Goal: Task Accomplishment & Management: Manage account settings

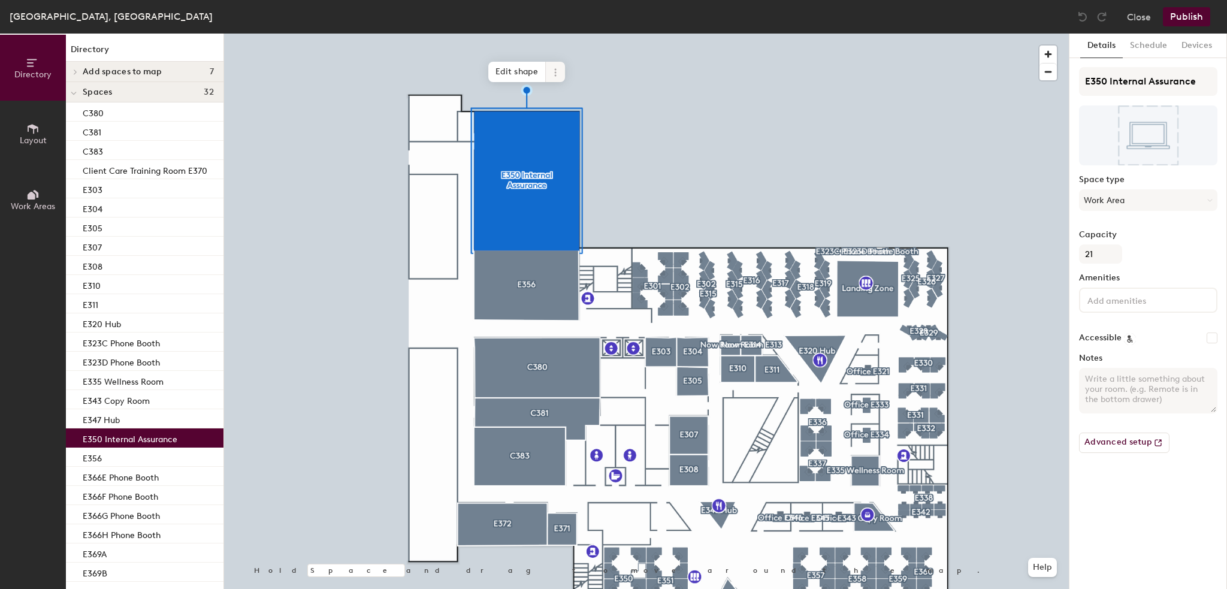
click at [561, 68] on span at bounding box center [555, 72] width 19 height 20
click at [566, 122] on span "Archive" at bounding box center [598, 120] width 107 height 20
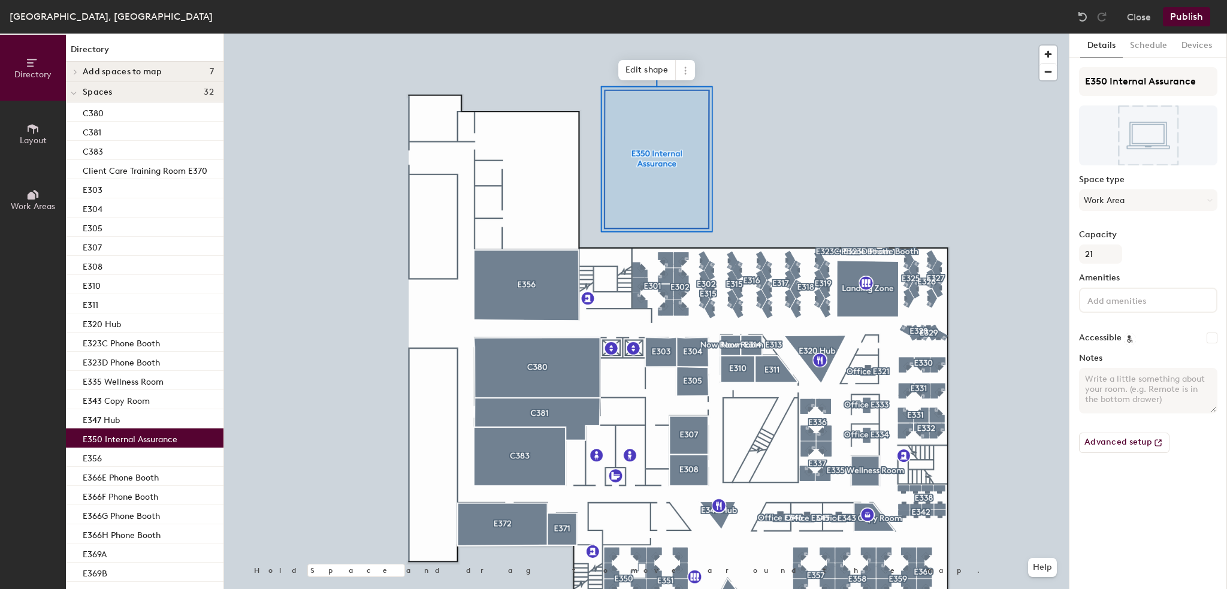
click at [46, 138] on span "Layout" at bounding box center [33, 140] width 27 height 10
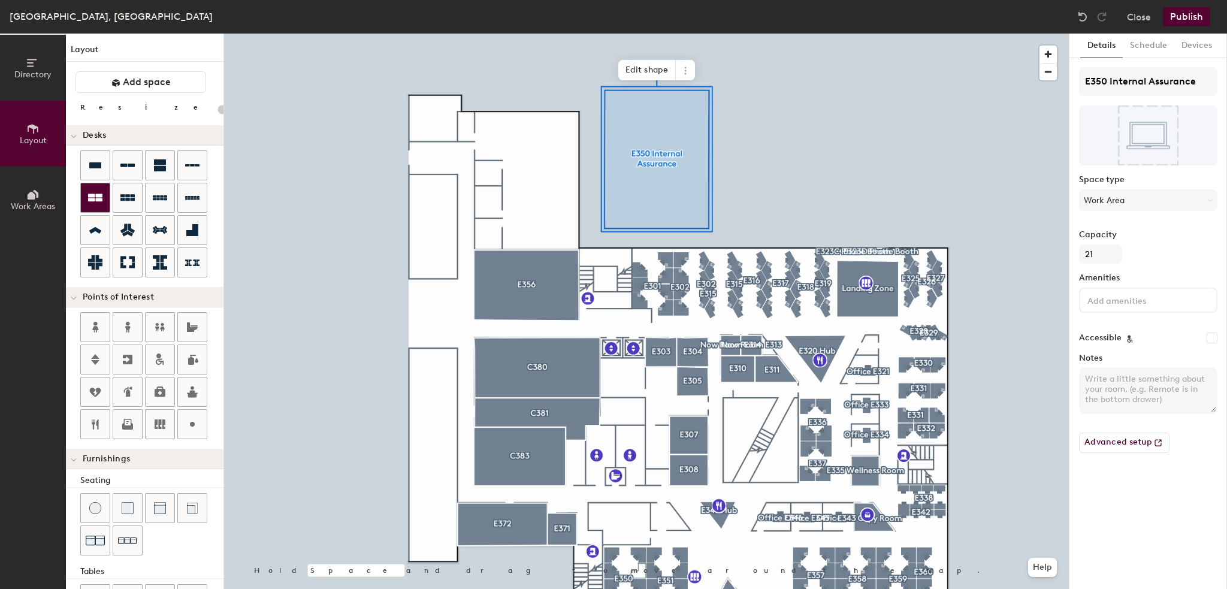
click at [98, 201] on icon at bounding box center [95, 198] width 14 height 8
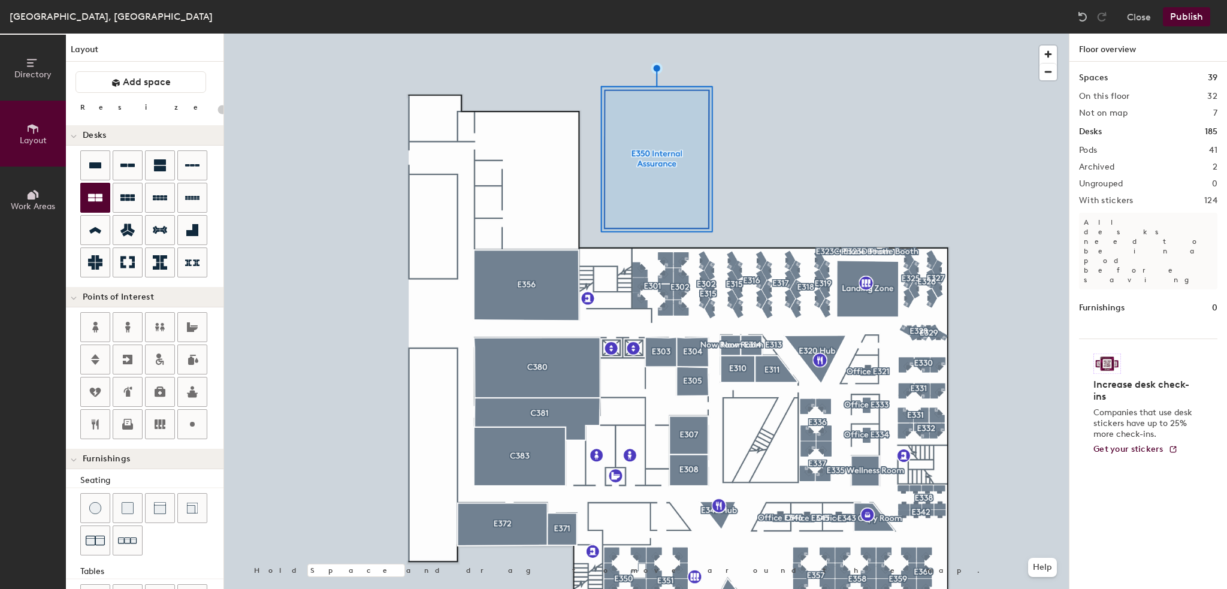
type input "80"
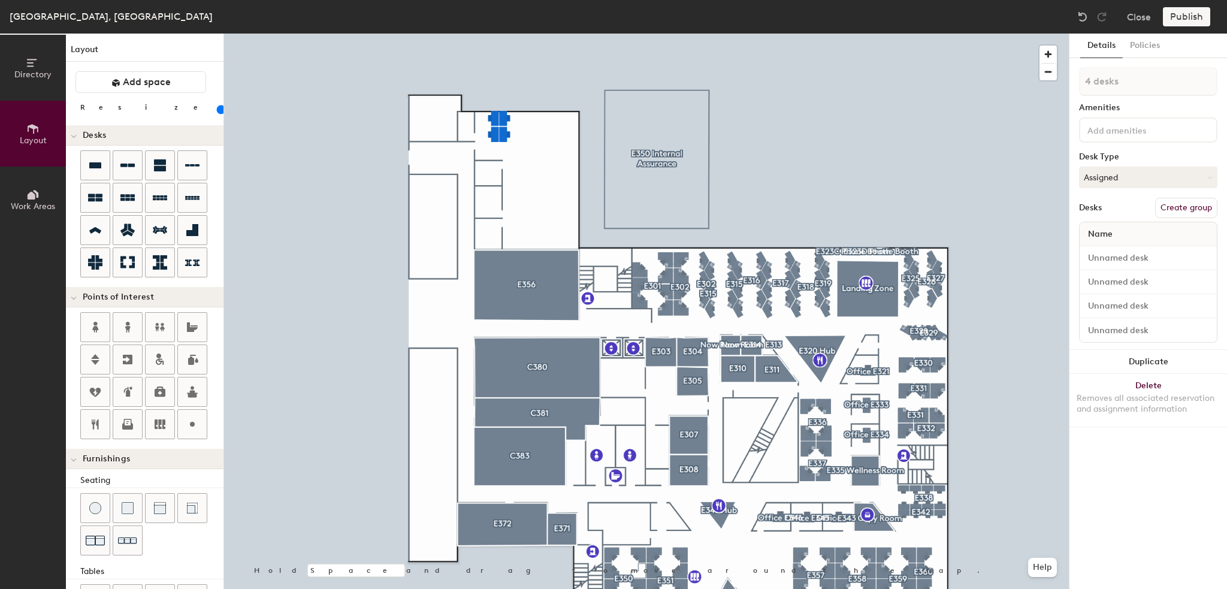
type input "1 desk"
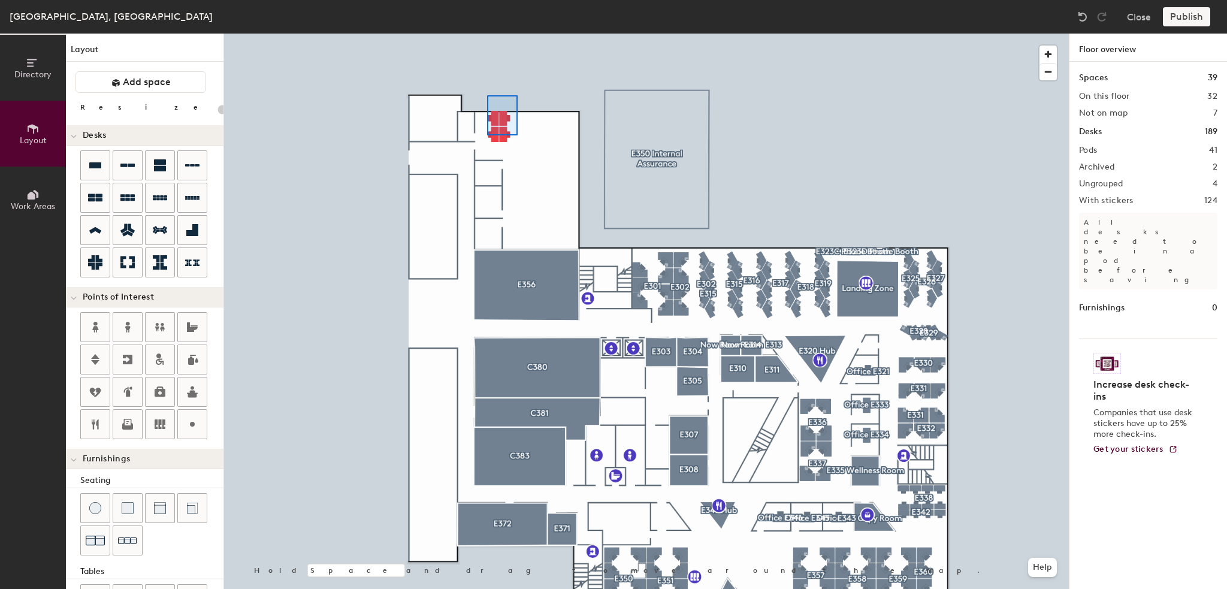
type input "80"
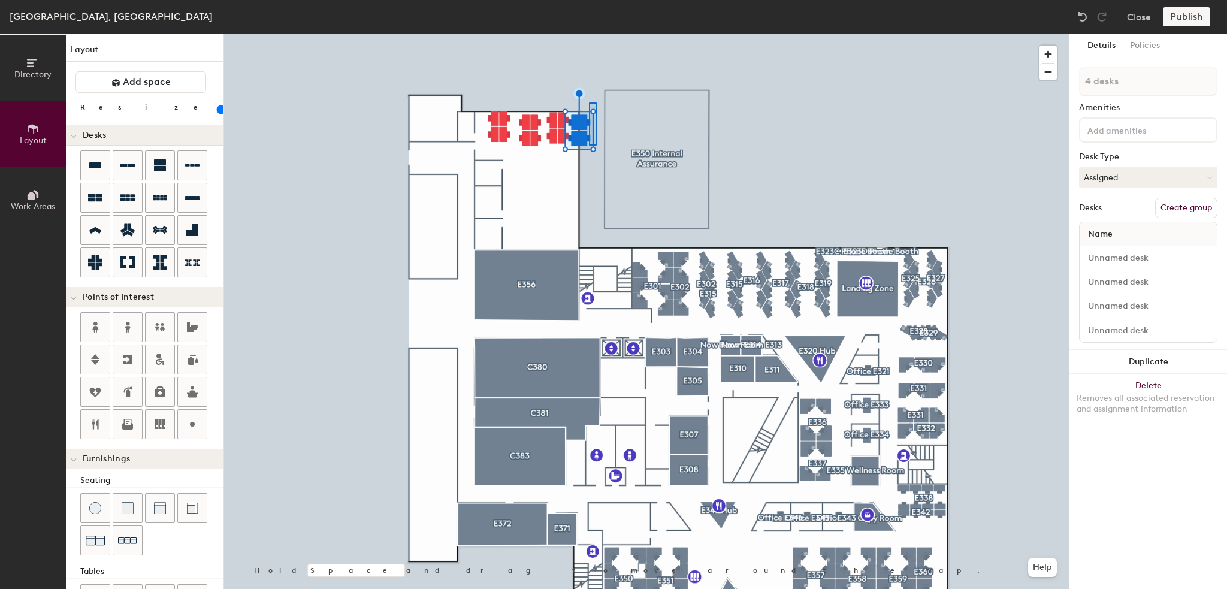
type input "2 desks"
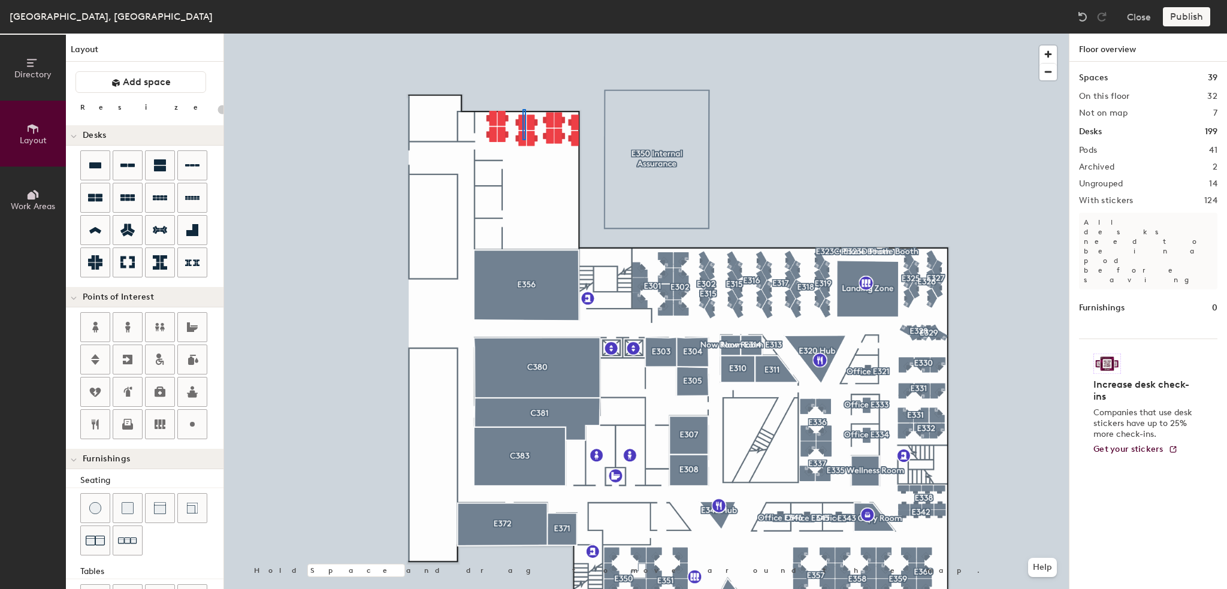
type input "80"
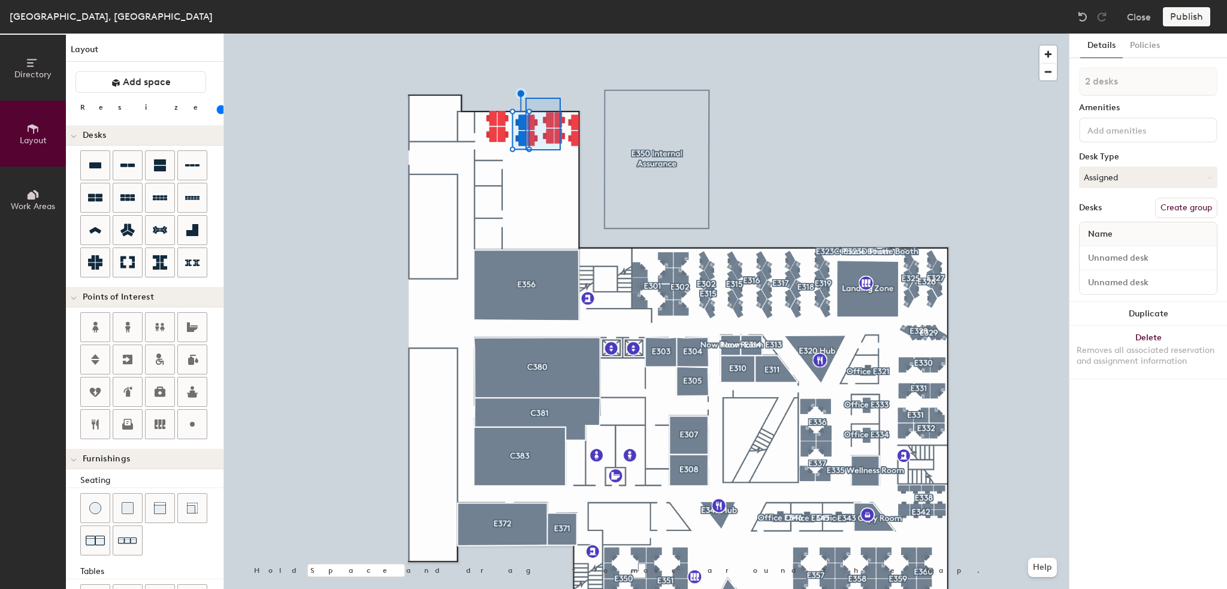
type input "8 desks"
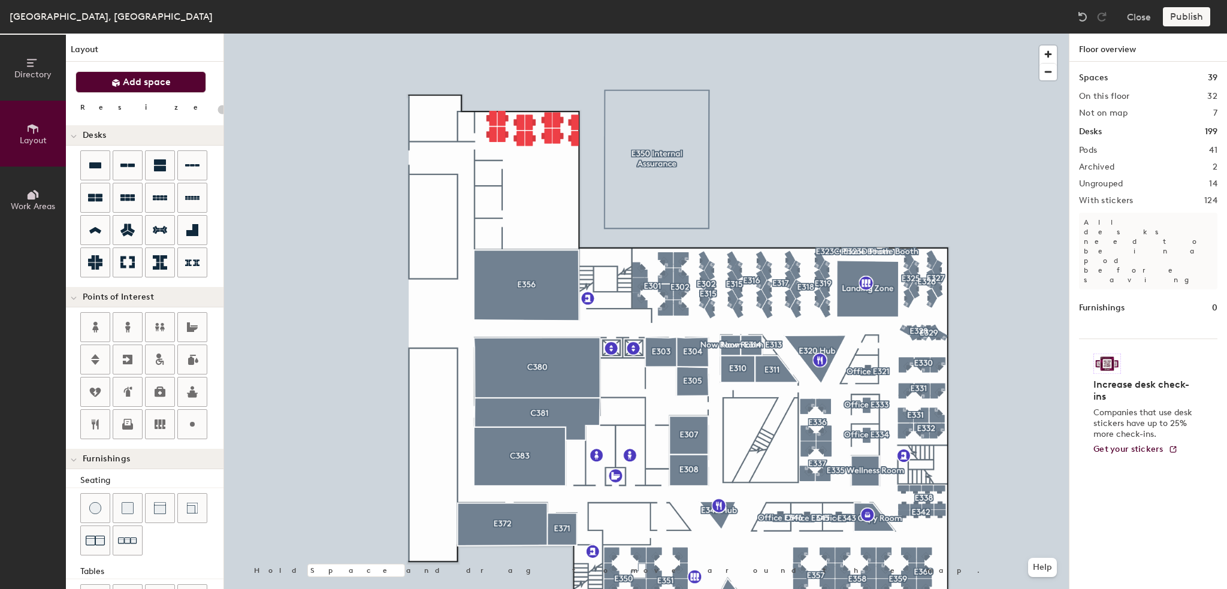
click at [129, 81] on span "Add space" at bounding box center [147, 82] width 48 height 12
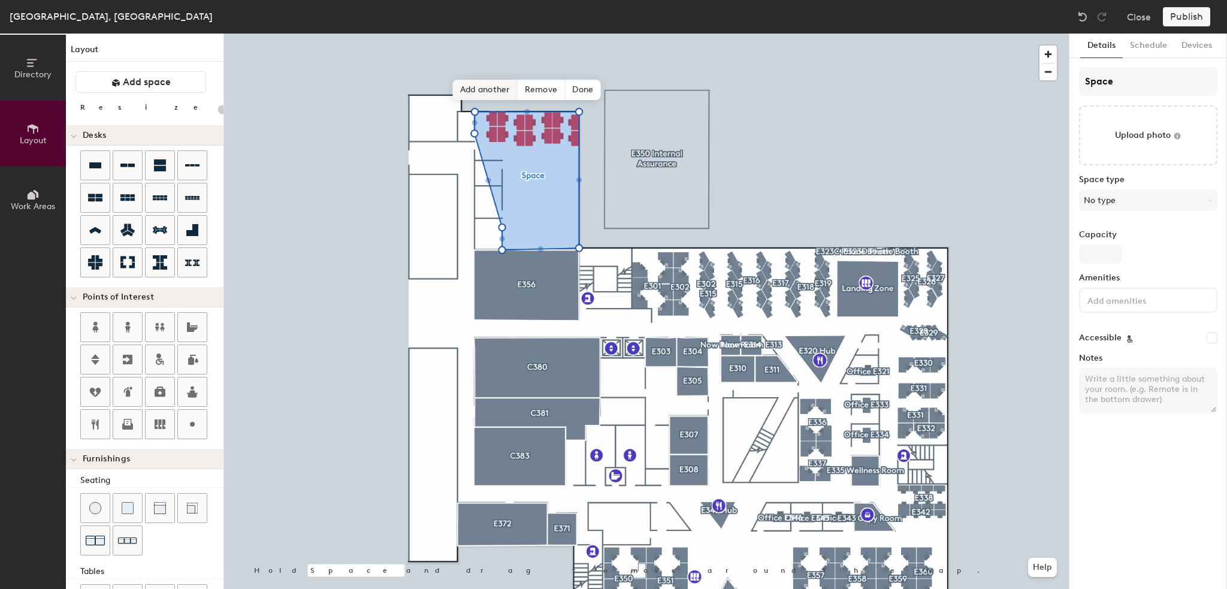
type input "20"
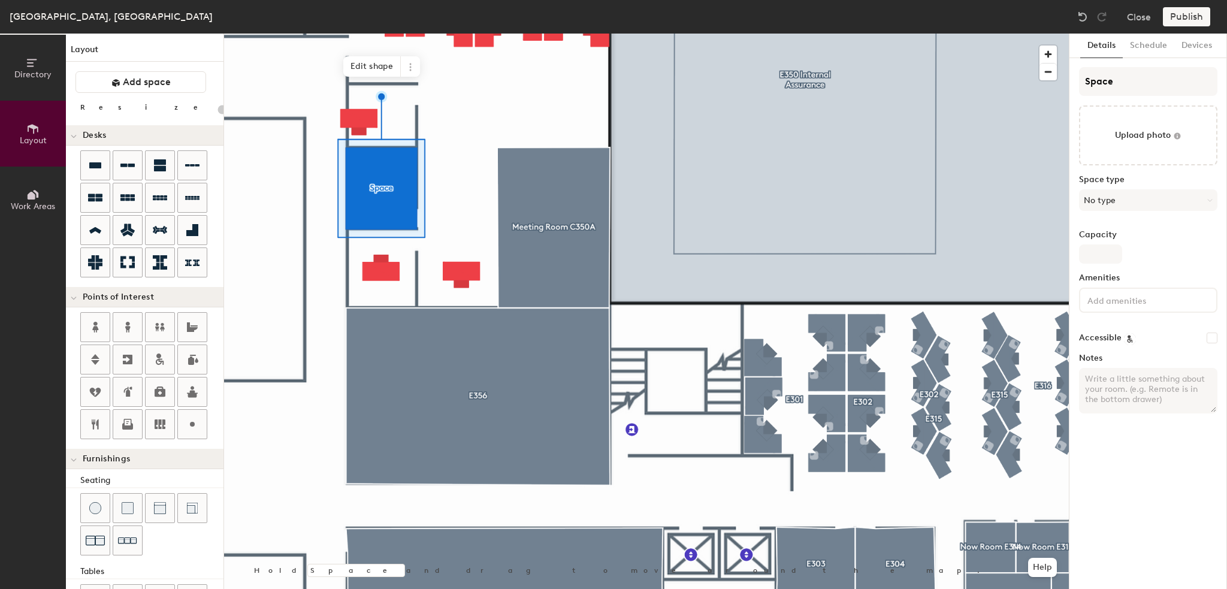
type input "20"
click at [1148, 88] on input "Space" at bounding box center [1148, 81] width 138 height 29
type input "N"
type input "20"
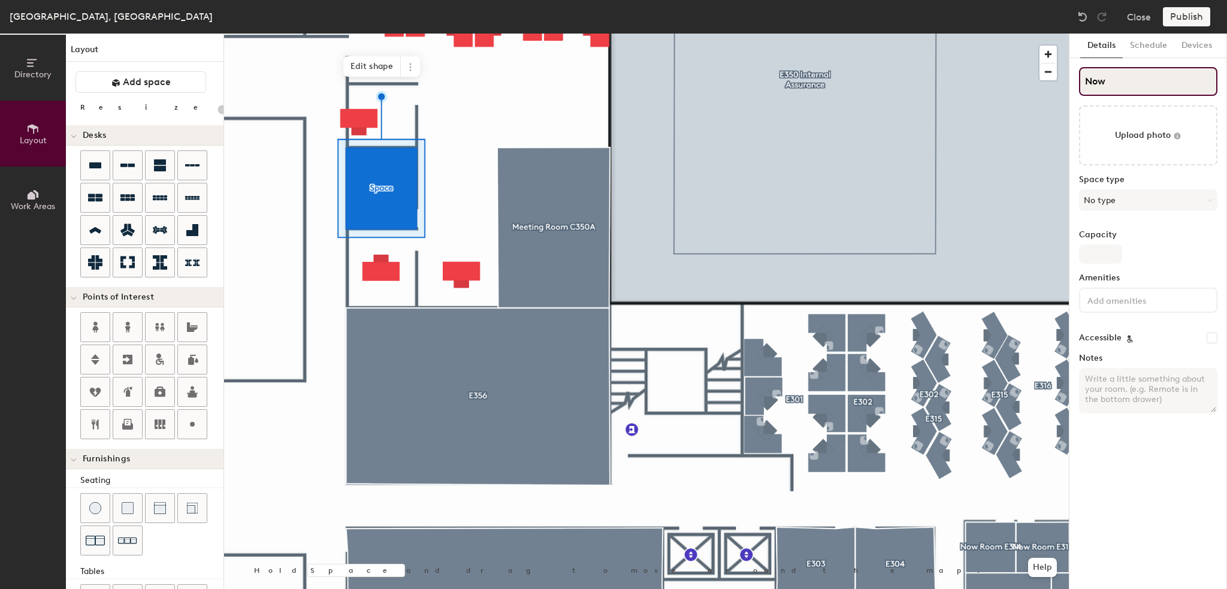
type input "Now"
type input "20"
type input "Now Ro"
type input "20"
type input "Now Room"
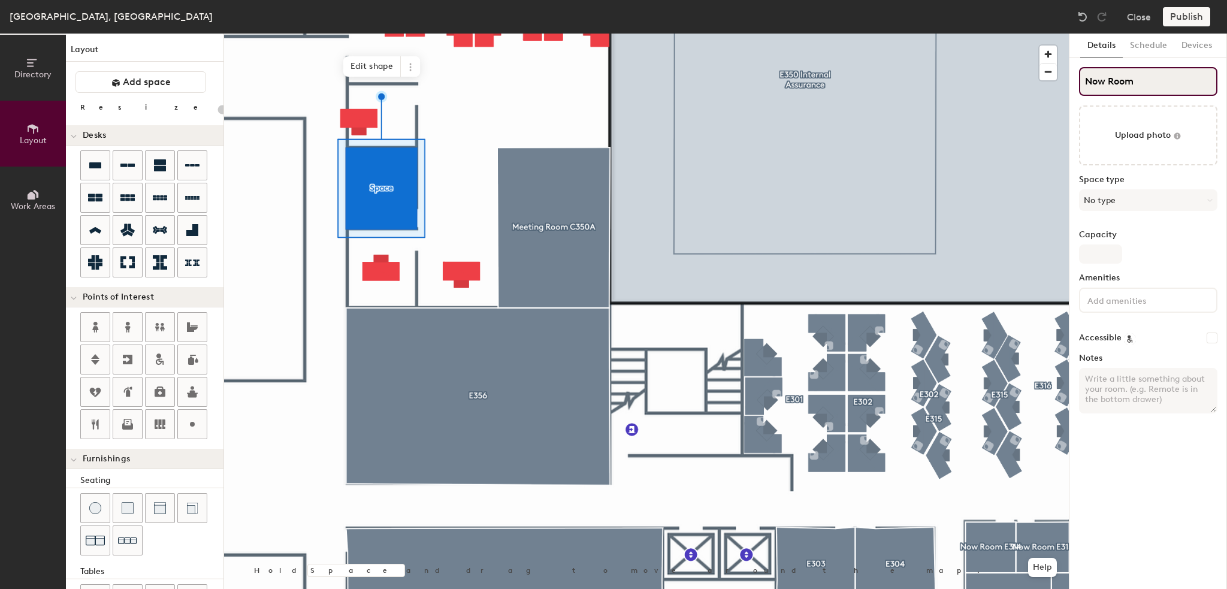
type input "20"
type input "Now Room"
type input "20"
type input "No"
type input "20"
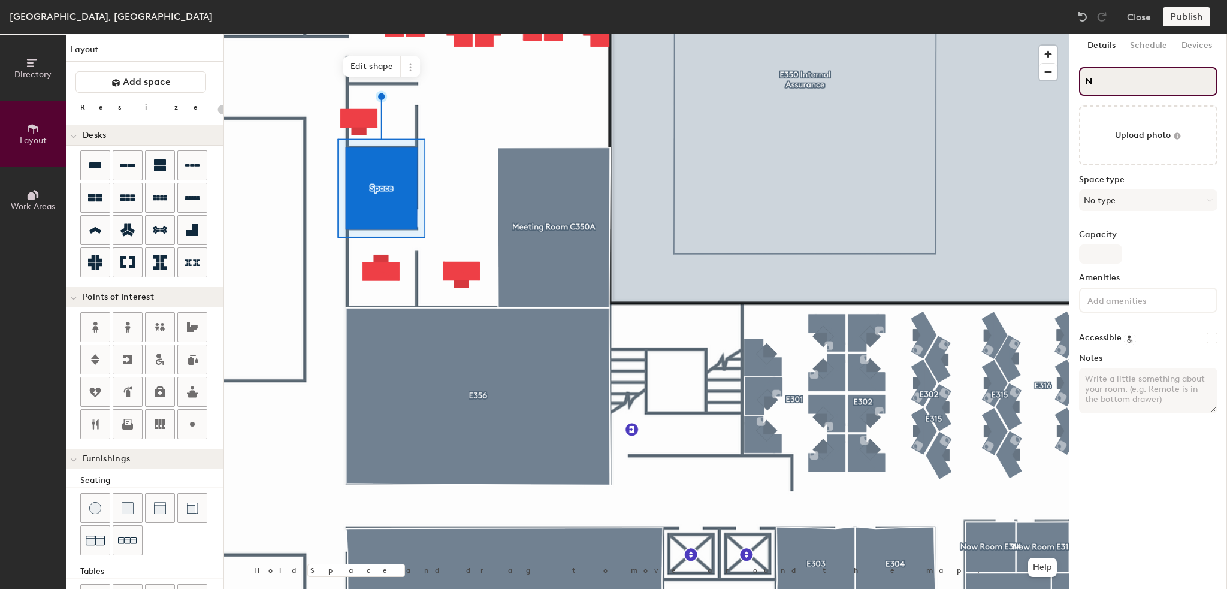
type input "N"
type input "20"
type input "NC"
type input "20"
type input "NC3"
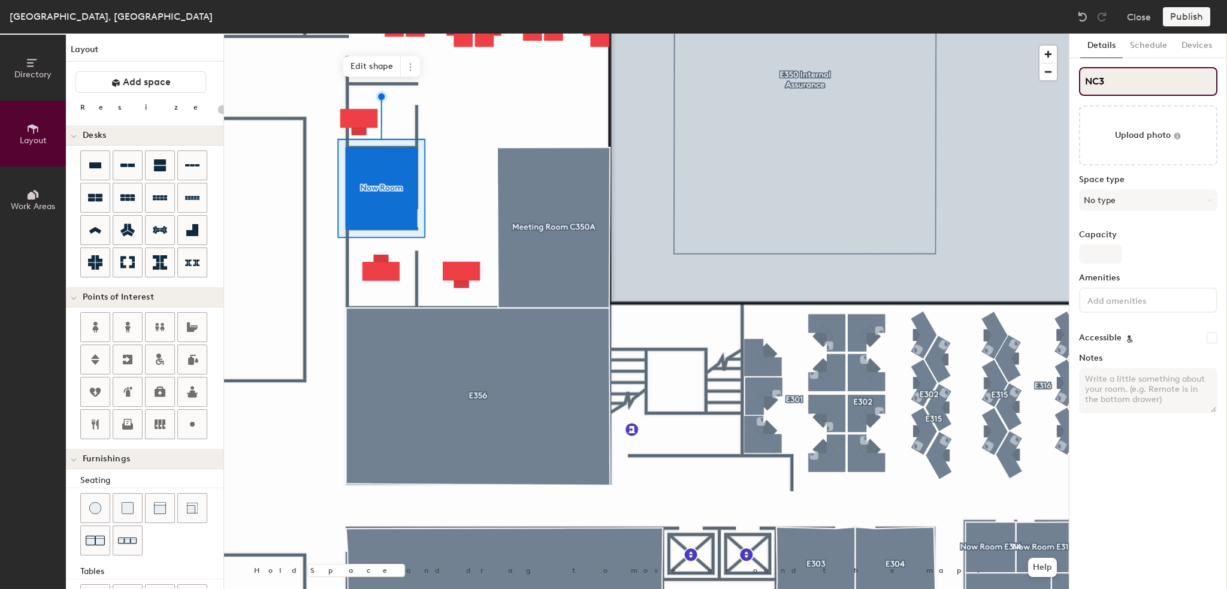
type input "20"
type input "NC353"
type input "20"
drag, startPoint x: 1092, startPoint y: 81, endPoint x: 1081, endPoint y: 84, distance: 11.4
click at [1081, 84] on input "NC353" at bounding box center [1148, 81] width 138 height 29
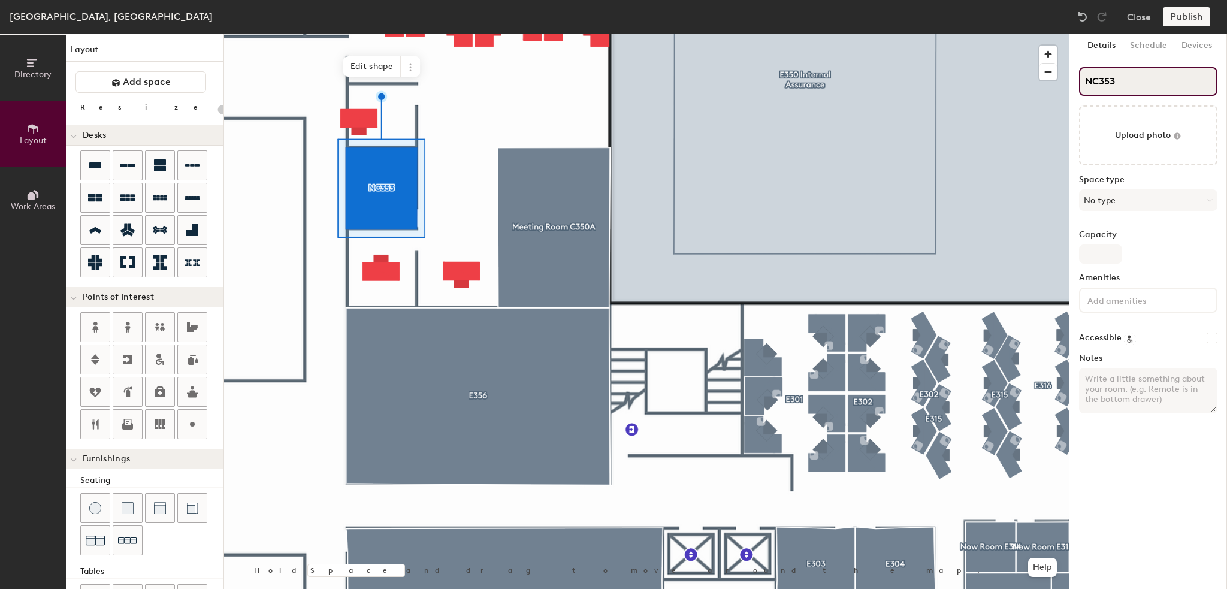
type input "C353"
type input "20"
type input "C353"
click at [1112, 207] on button "No type" at bounding box center [1148, 200] width 138 height 22
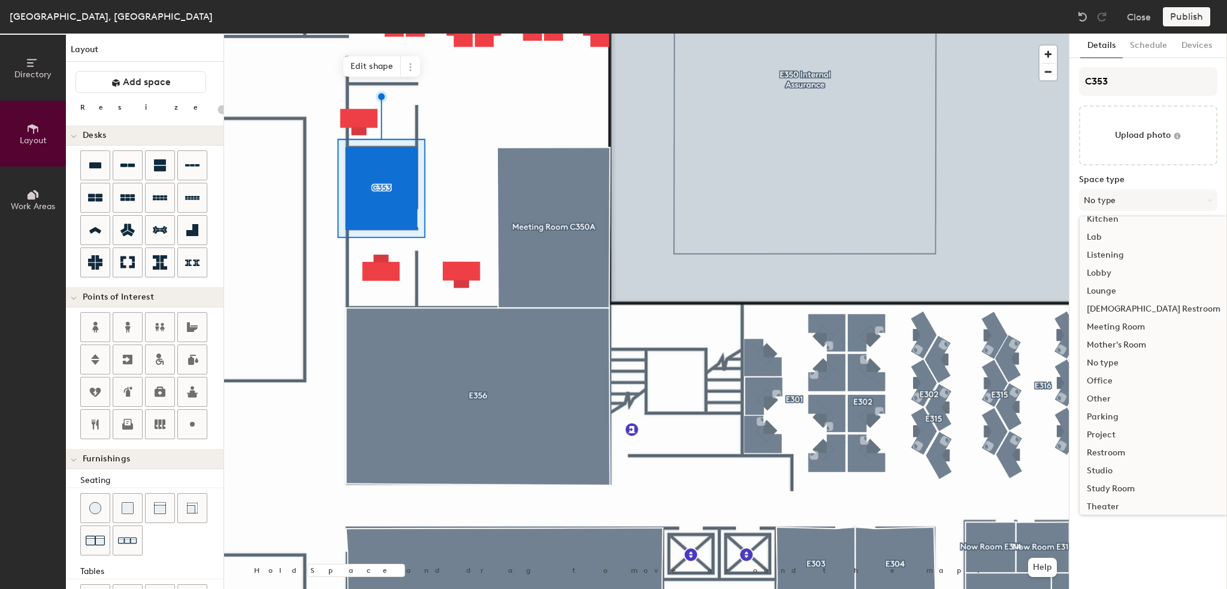
scroll to position [268, 0]
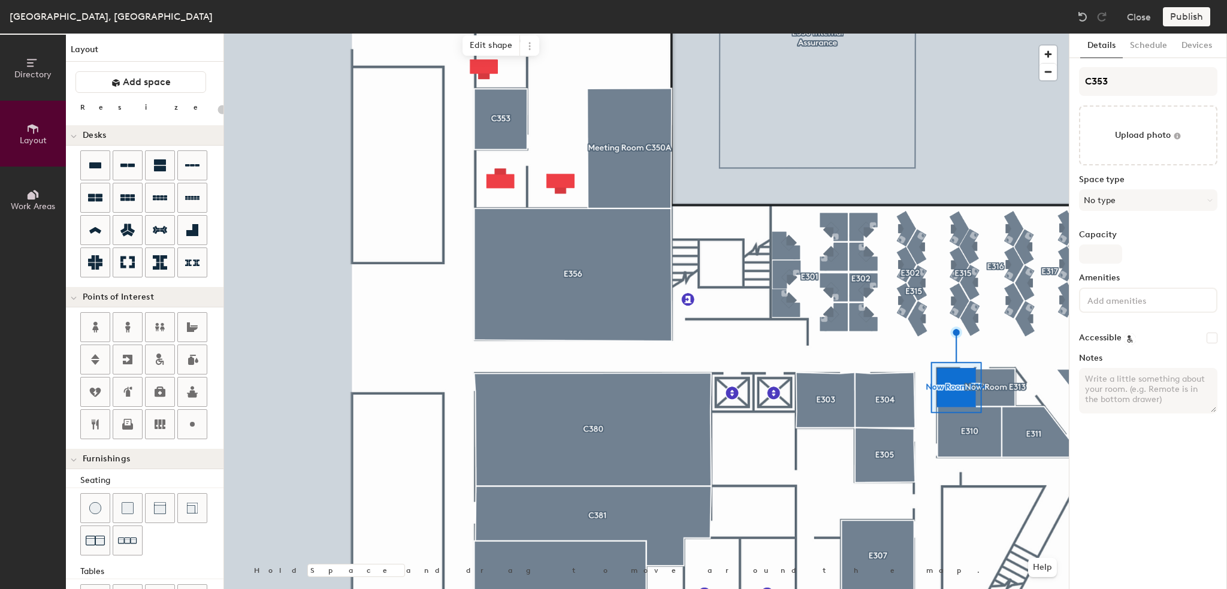
click at [1182, 213] on div "Space type No type" at bounding box center [1148, 198] width 138 height 46
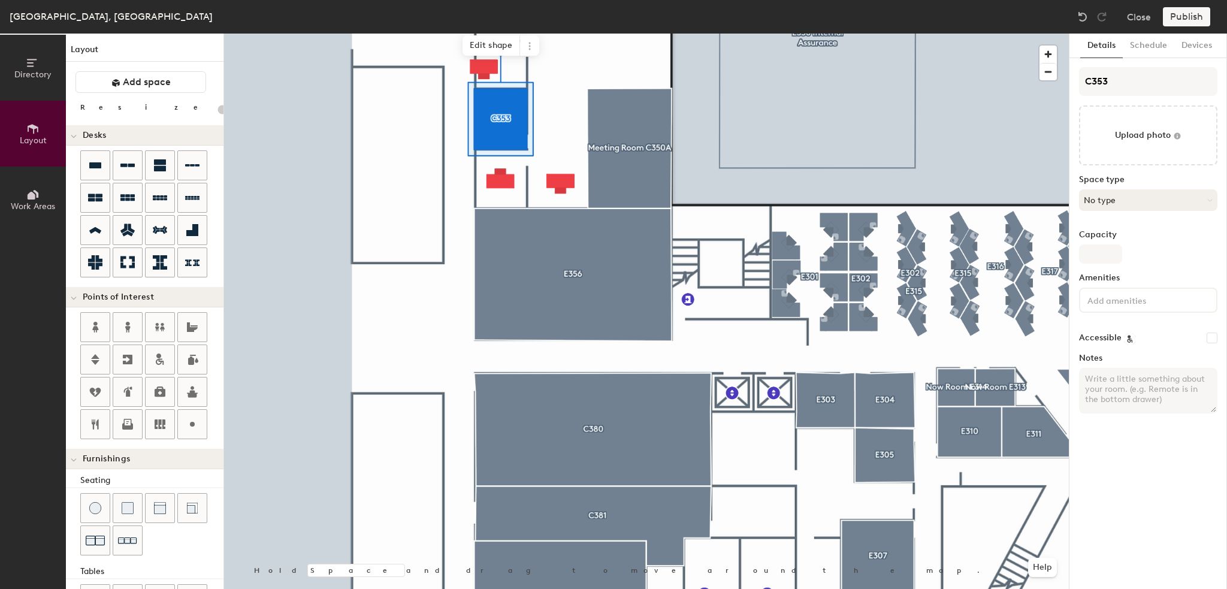
click at [1172, 198] on button "No type" at bounding box center [1148, 200] width 138 height 22
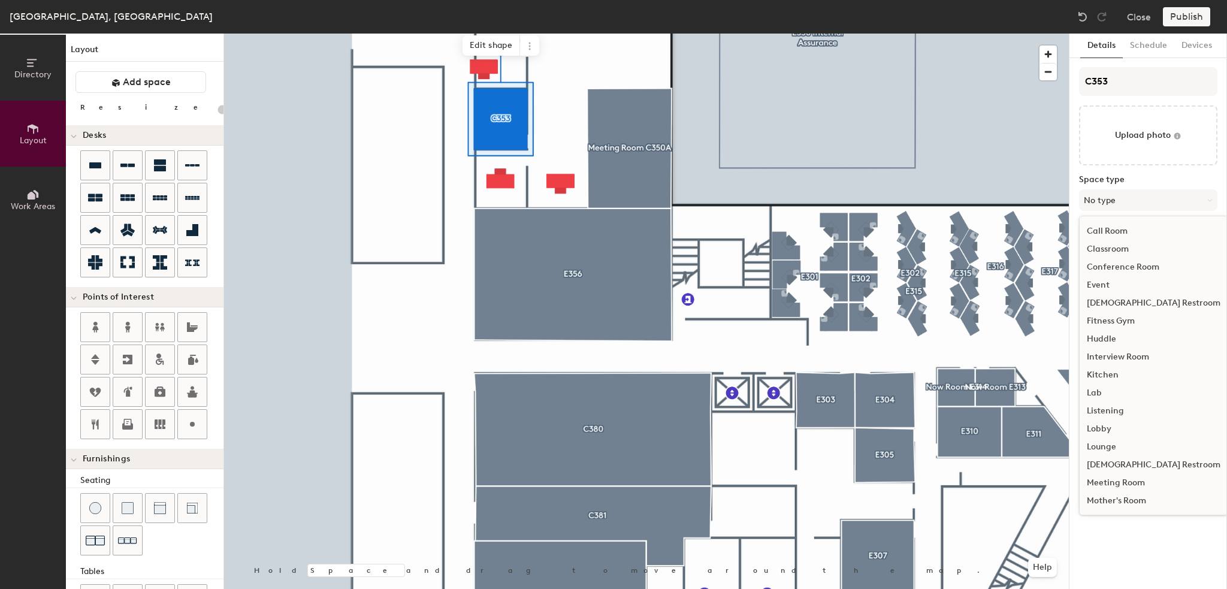
scroll to position [120, 0]
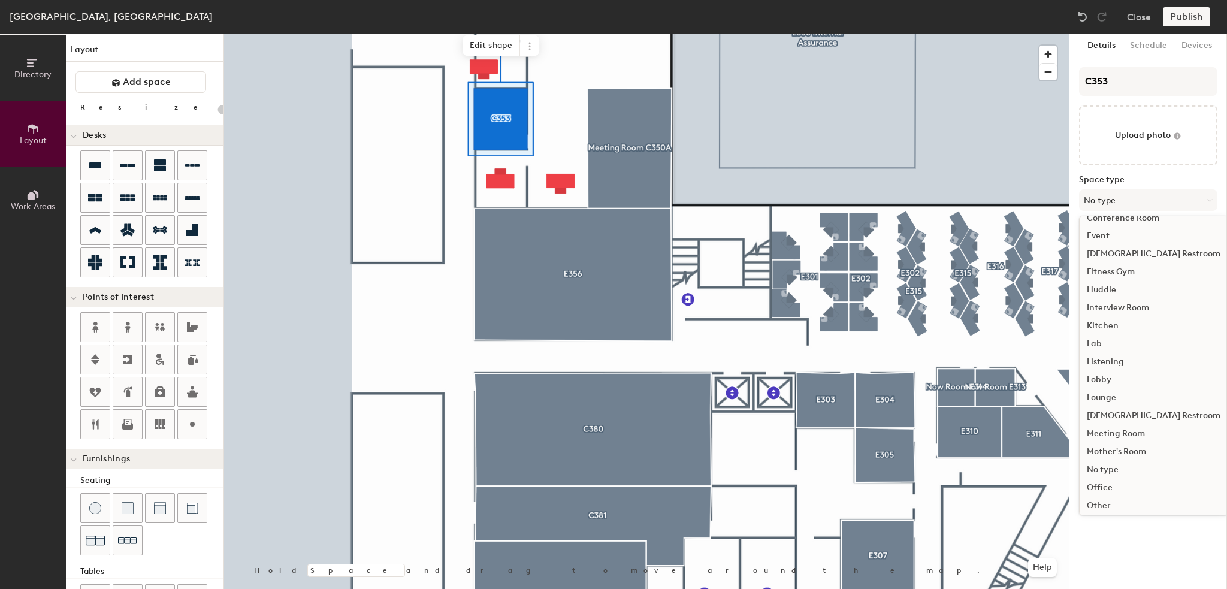
click at [1123, 436] on div "Meeting Room" at bounding box center [1153, 434] width 148 height 18
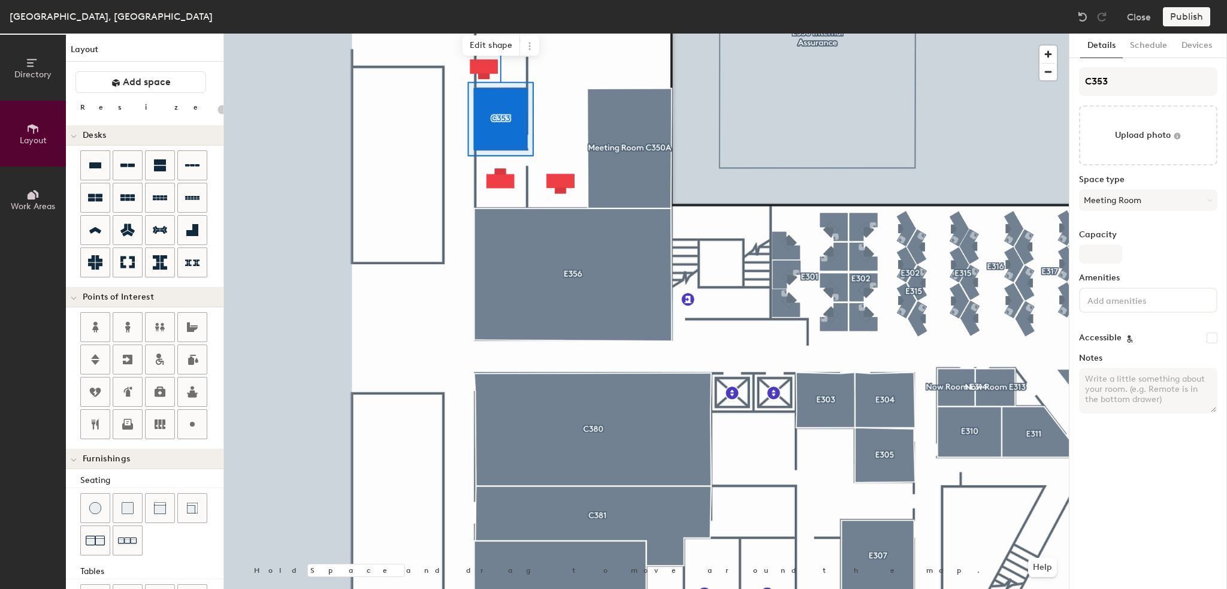
type input "20"
click at [1085, 77] on input "C353" at bounding box center [1148, 81] width 138 height 29
type input "Now C353"
type input "20"
type input "Now RooC353"
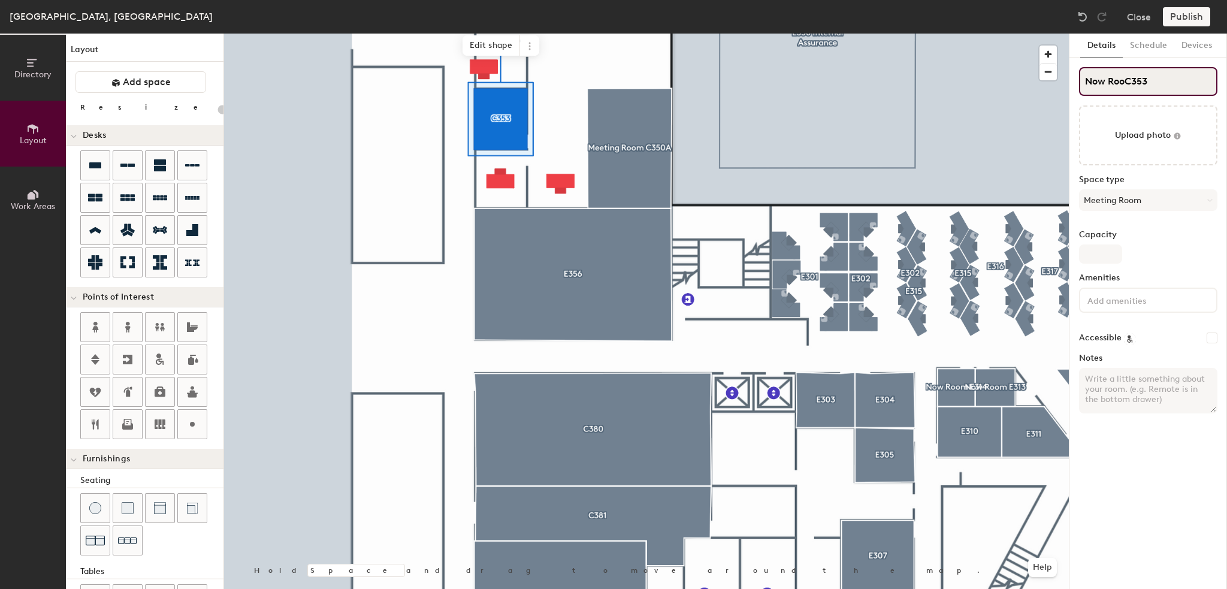
type input "20"
type input "Now RoomC353"
type input "20"
type input "Now Room C353"
type input "20"
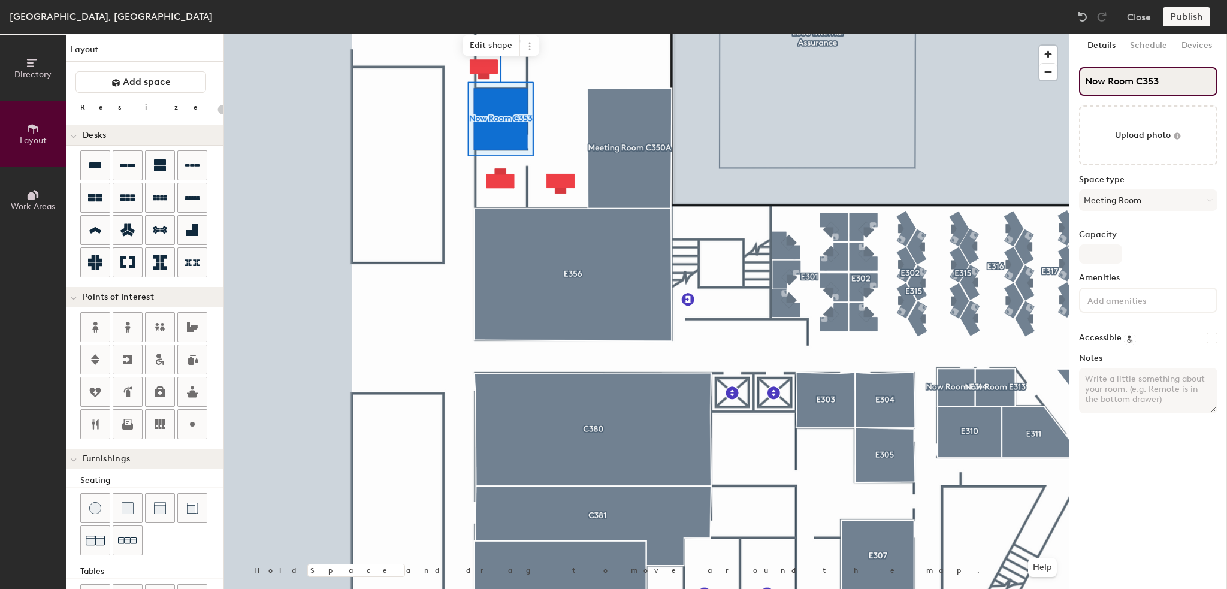
type input "Now Room C353"
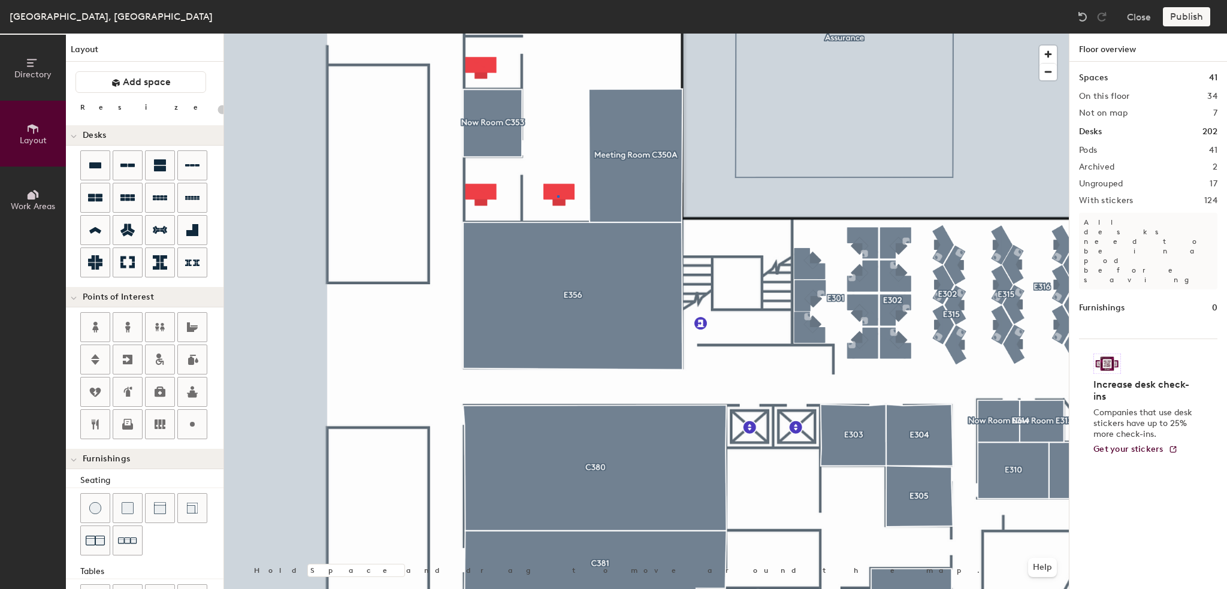
click at [558, 34] on div at bounding box center [646, 34] width 845 height 0
type input "80"
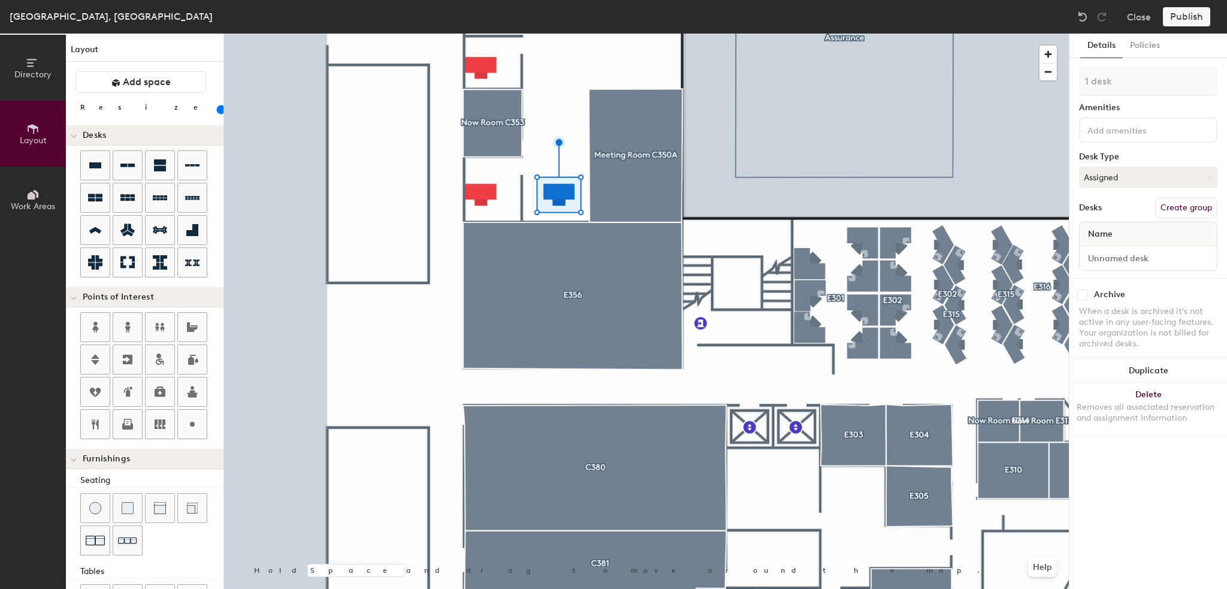
click at [1170, 208] on button "Create group" at bounding box center [1186, 208] width 62 height 20
click at [1049, 83] on div "Directory Layout Work Areas Layout Add space Resize Desks Points of Interest Fu…" at bounding box center [613, 311] width 1227 height 555
drag, startPoint x: 1145, startPoint y: 80, endPoint x: 1076, endPoint y: 77, distance: 69.0
click at [1076, 77] on div "Details Policies Office C352A Amenities Desk Type Assigned Desks Ungroup Name D…" at bounding box center [1148, 311] width 158 height 555
type input "Office C352A"
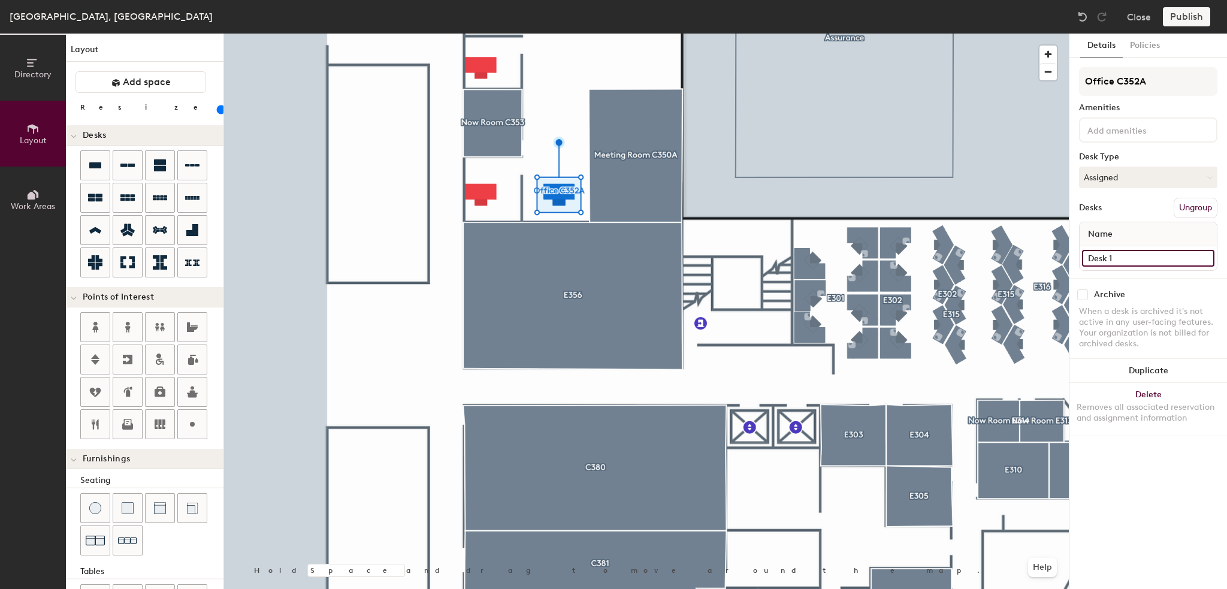
click at [1120, 258] on input "Desk 1" at bounding box center [1148, 258] width 132 height 17
paste input "Office C352A"
type input "Office C352A"
click at [866, 34] on div at bounding box center [646, 34] width 845 height 0
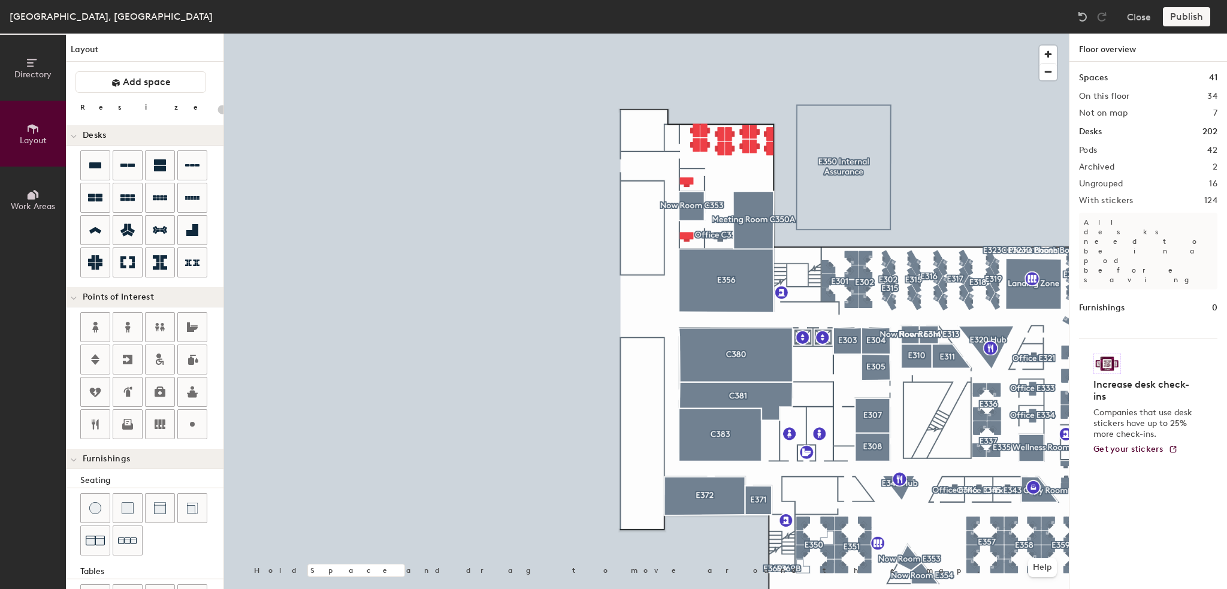
type input "80"
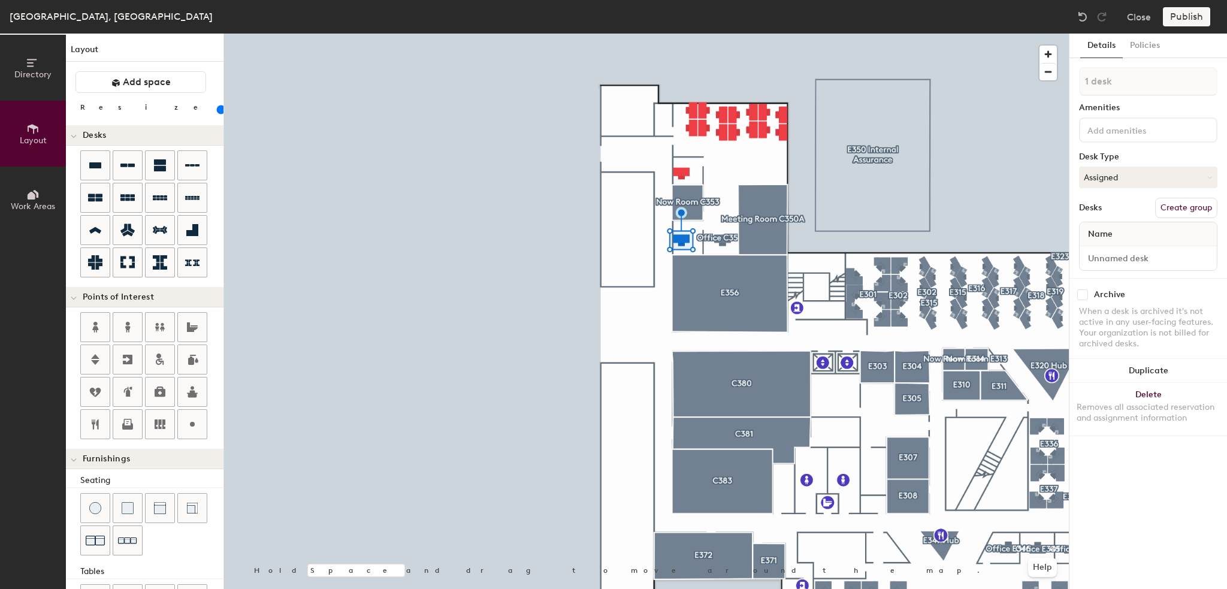
click at [1178, 217] on div "1 desk Amenities Desk Type Assigned Desks Create group Name" at bounding box center [1148, 172] width 138 height 211
click at [1180, 208] on button "Create group" at bounding box center [1186, 208] width 62 height 20
click at [1141, 262] on input "Desk 1" at bounding box center [1148, 258] width 132 height 17
click at [1126, 256] on input "Office C252" at bounding box center [1148, 258] width 132 height 17
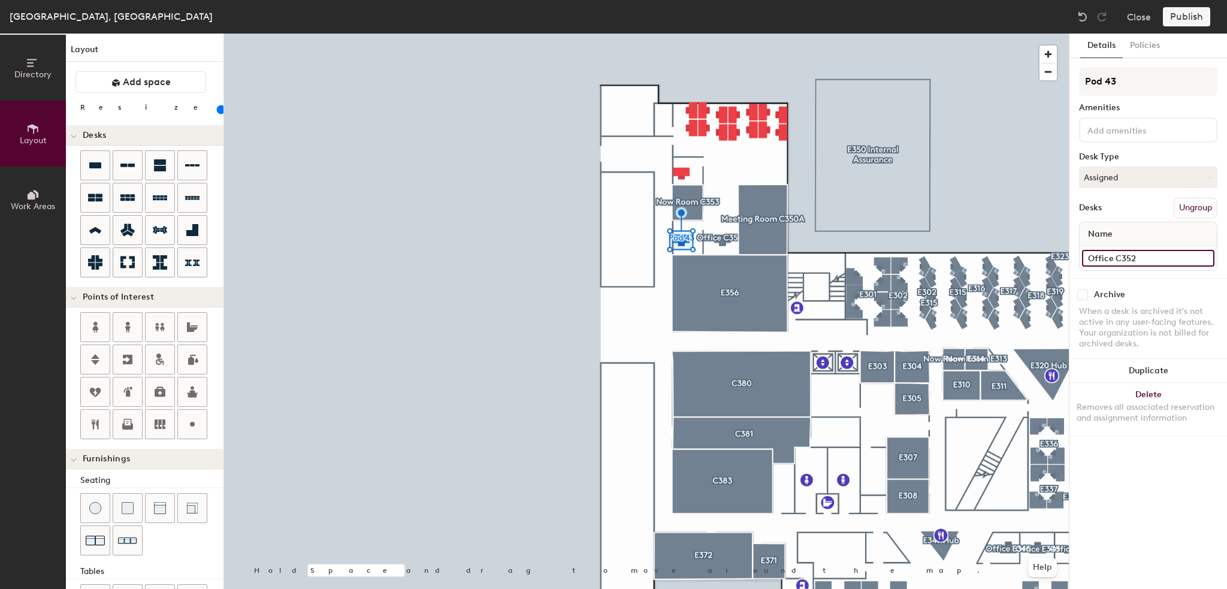
drag, startPoint x: 1147, startPoint y: 253, endPoint x: 1079, endPoint y: 252, distance: 67.7
click at [1079, 252] on div "Office C352" at bounding box center [1147, 258] width 137 height 24
type input "Office C352"
click at [1125, 84] on input "Pod 43" at bounding box center [1148, 81] width 138 height 29
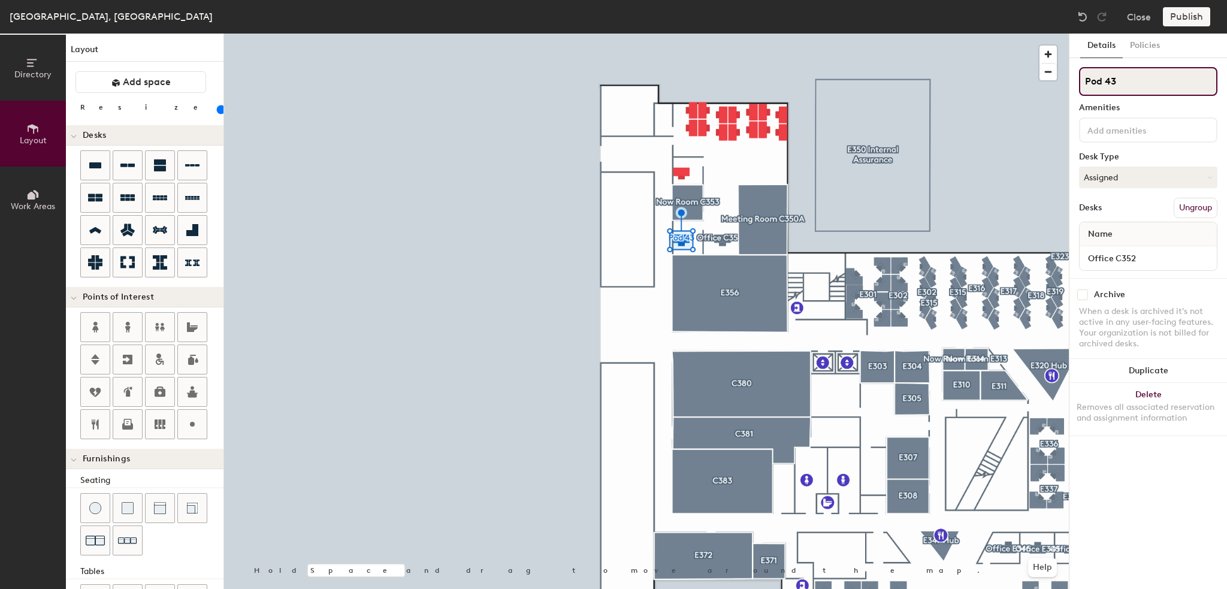
click at [1125, 84] on input "Pod 43" at bounding box center [1148, 81] width 138 height 29
paste input "Office C352"
type input "Office C352"
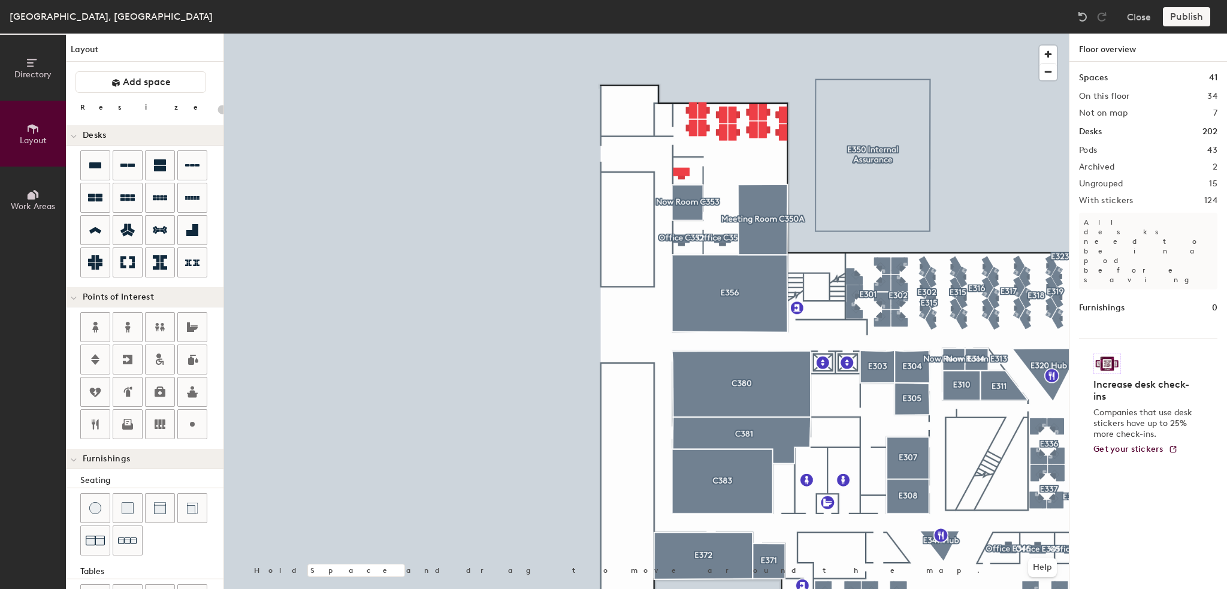
click at [682, 34] on div at bounding box center [646, 34] width 845 height 0
type input "80"
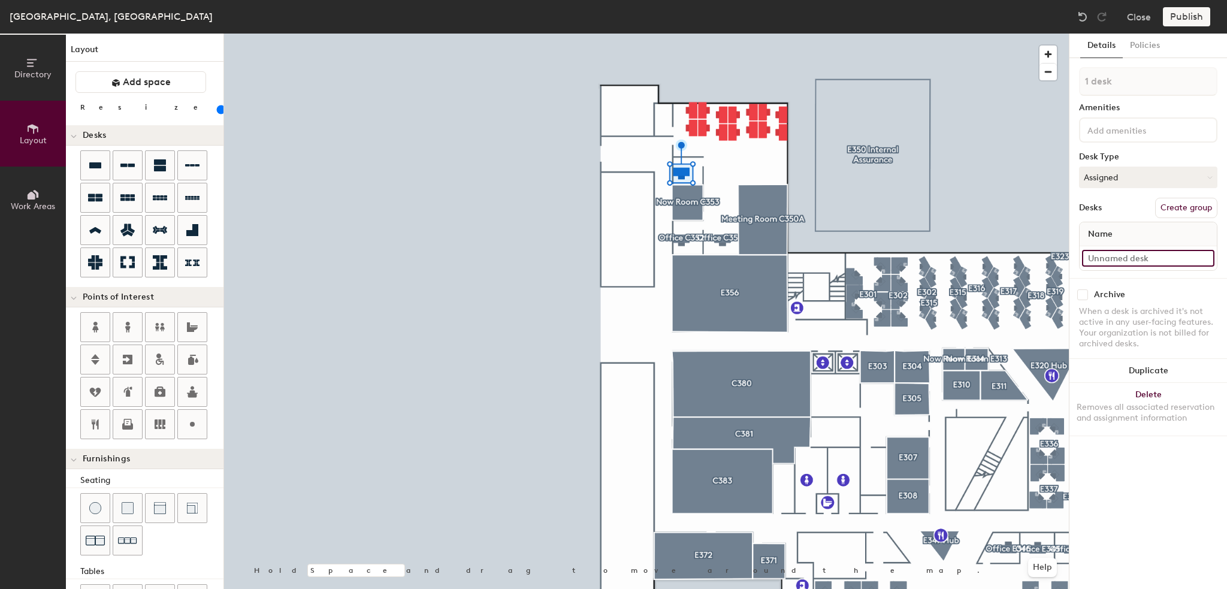
click at [1105, 260] on input at bounding box center [1148, 258] width 132 height 17
paste input "Office C352"
click at [1039, 261] on div "Directory Layout Work Areas Layout Add space Resize Desks Points of Interest Fu…" at bounding box center [613, 311] width 1227 height 555
type input "Office C354"
click at [1123, 136] on div at bounding box center [1148, 129] width 138 height 25
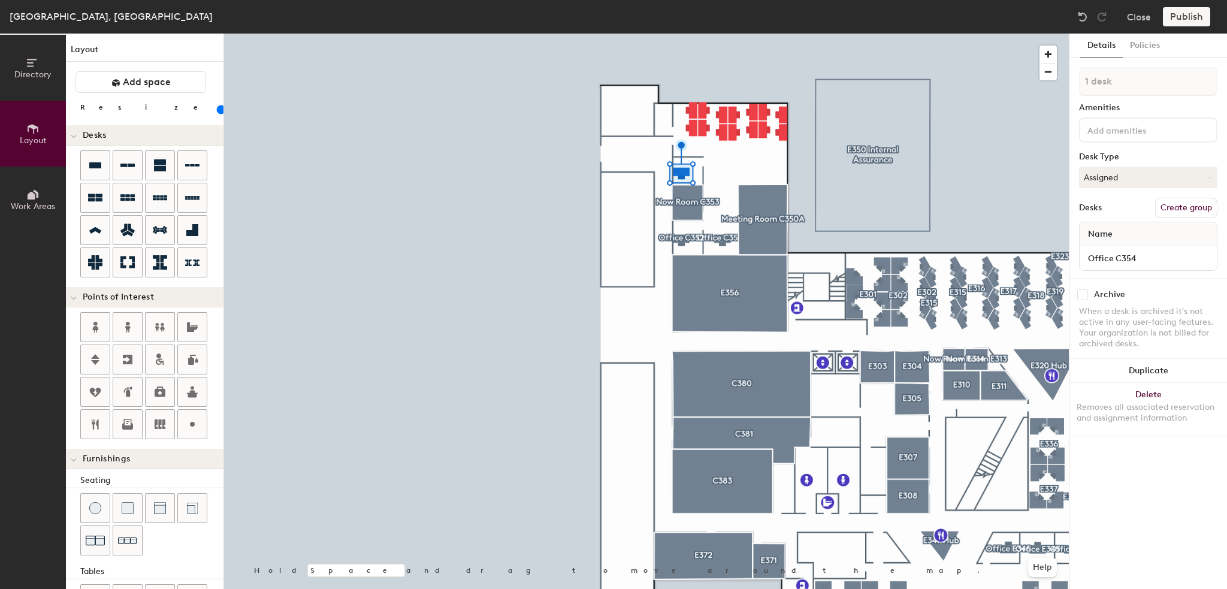
click at [1199, 212] on button "Create group" at bounding box center [1186, 208] width 62 height 20
click at [1042, 83] on div "Directory Layout Work Areas Layout Add space Resize Desks Points of Interest Fu…" at bounding box center [613, 311] width 1227 height 555
type input "Office C354"
drag, startPoint x: 1131, startPoint y: 82, endPoint x: 1081, endPoint y: 83, distance: 50.3
click at [1017, 34] on div at bounding box center [646, 34] width 845 height 0
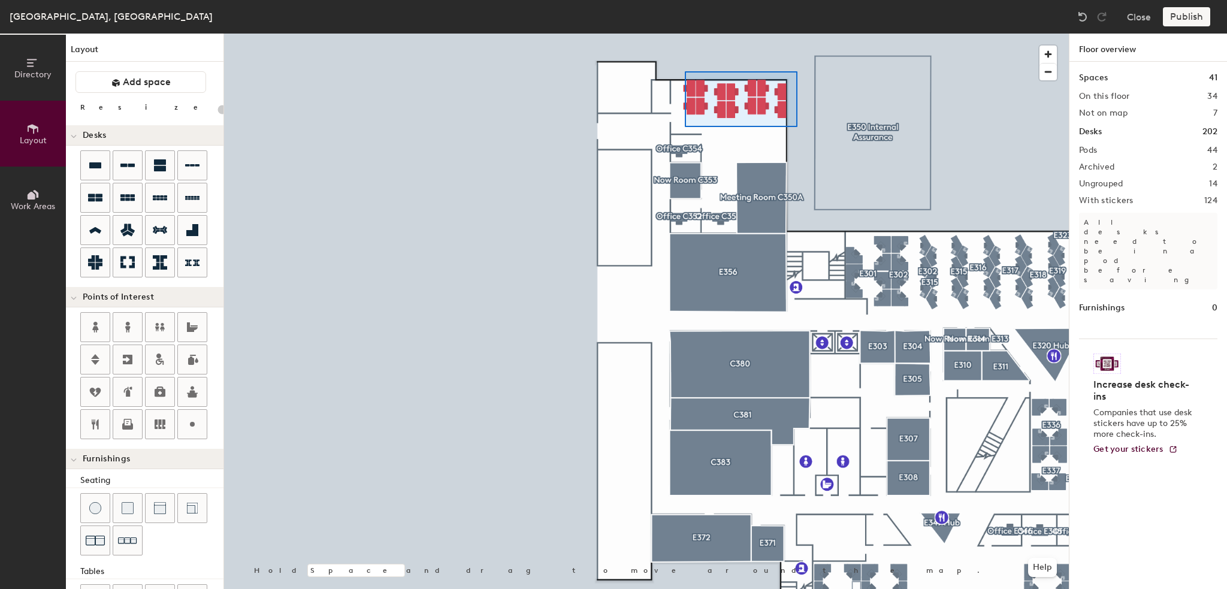
type input "80"
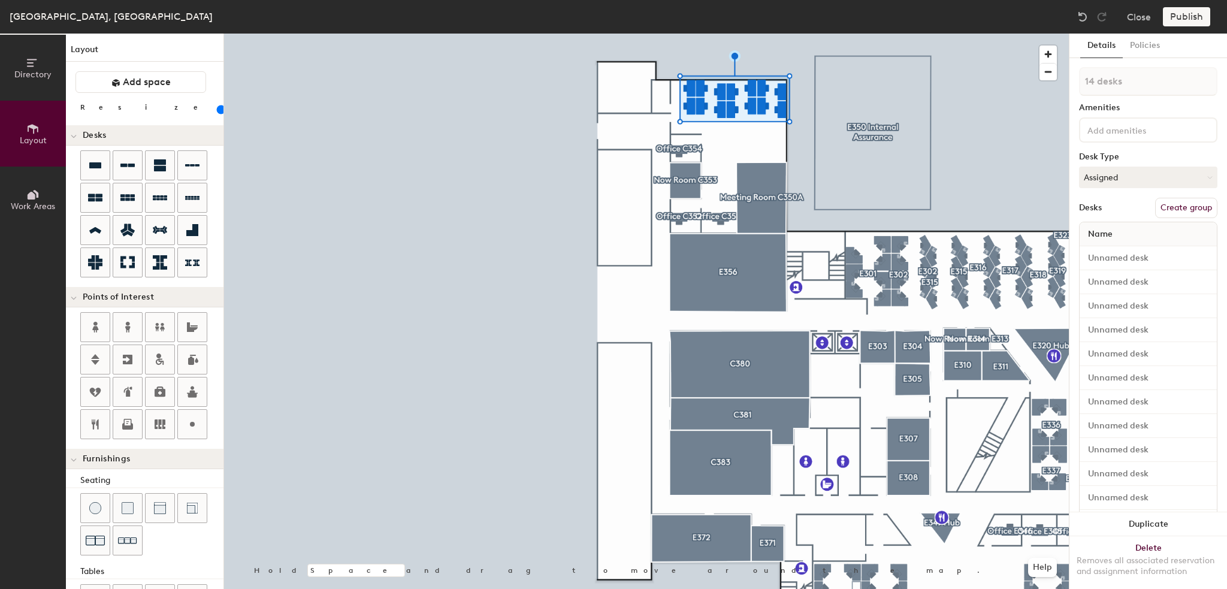
click at [1158, 207] on button "Create group" at bounding box center [1186, 208] width 62 height 20
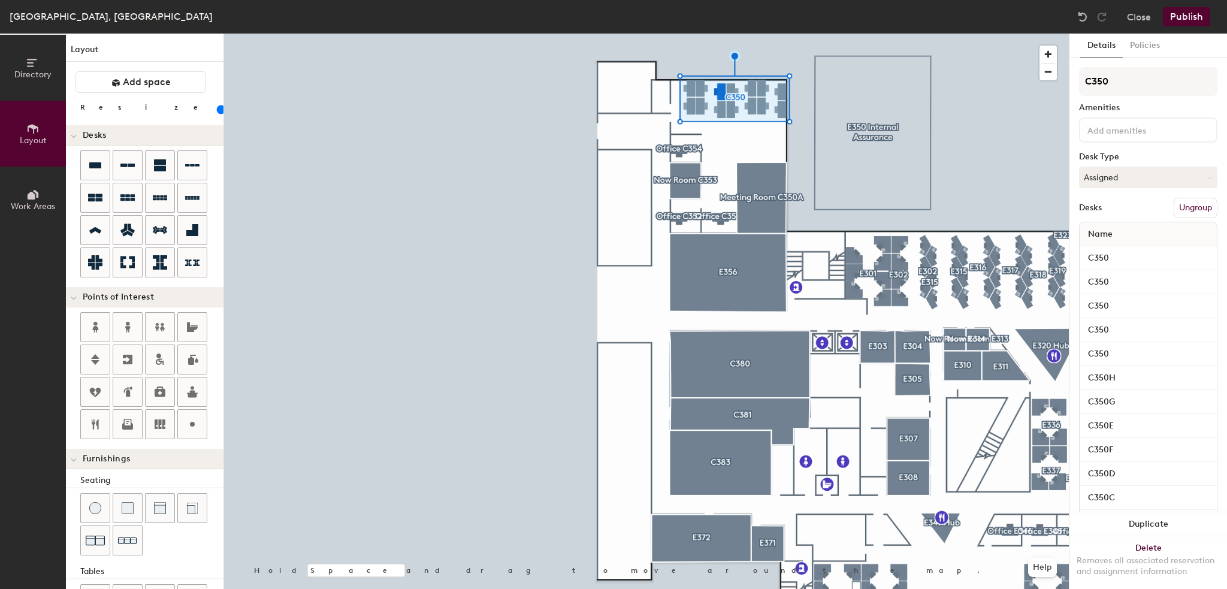
scroll to position [96, 0]
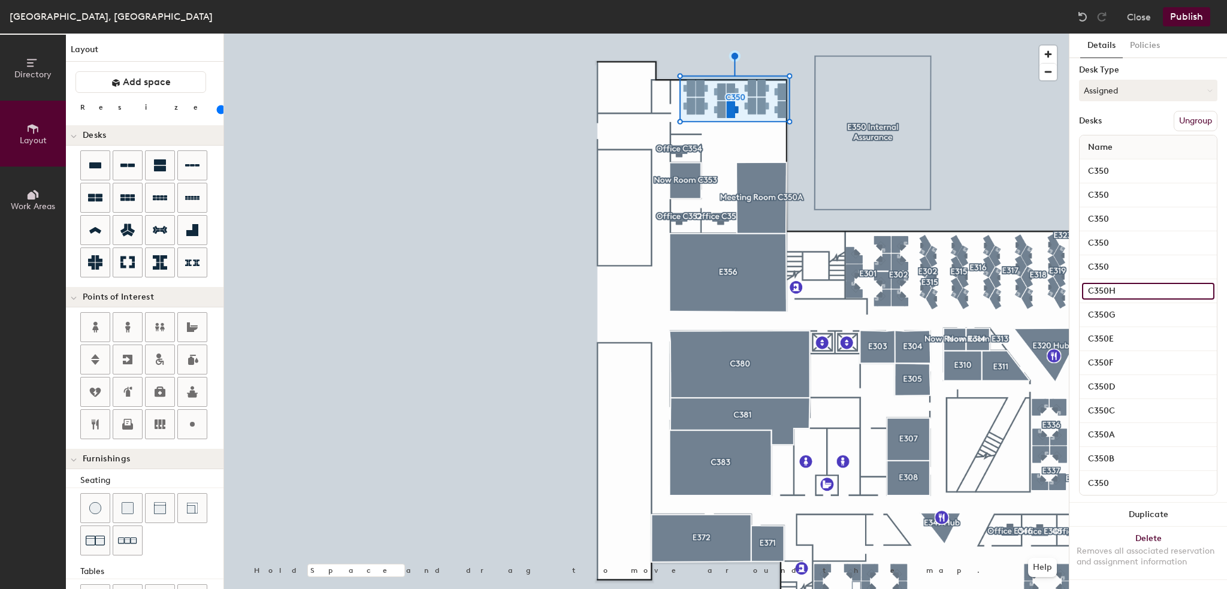
click at [1129, 283] on input "C350H" at bounding box center [1148, 291] width 132 height 17
click at [1142, 474] on input "C350" at bounding box center [1148, 482] width 132 height 17
type input "C350I"
click at [1133, 259] on input "C350" at bounding box center [1148, 267] width 132 height 17
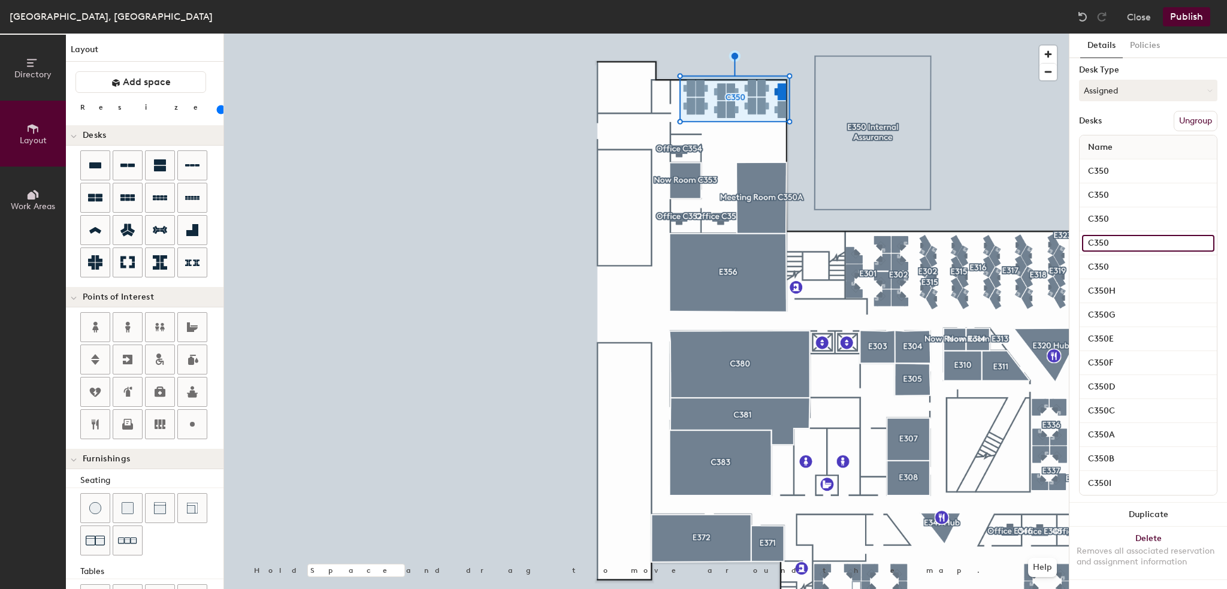
click at [1132, 235] on input "C350" at bounding box center [1148, 243] width 132 height 17
click at [1128, 211] on input "C350" at bounding box center [1148, 219] width 132 height 17
click at [1128, 187] on input "C350" at bounding box center [1148, 195] width 132 height 17
click at [1127, 163] on input "C350" at bounding box center [1148, 171] width 132 height 17
click at [1130, 163] on input "C350" at bounding box center [1148, 171] width 132 height 17
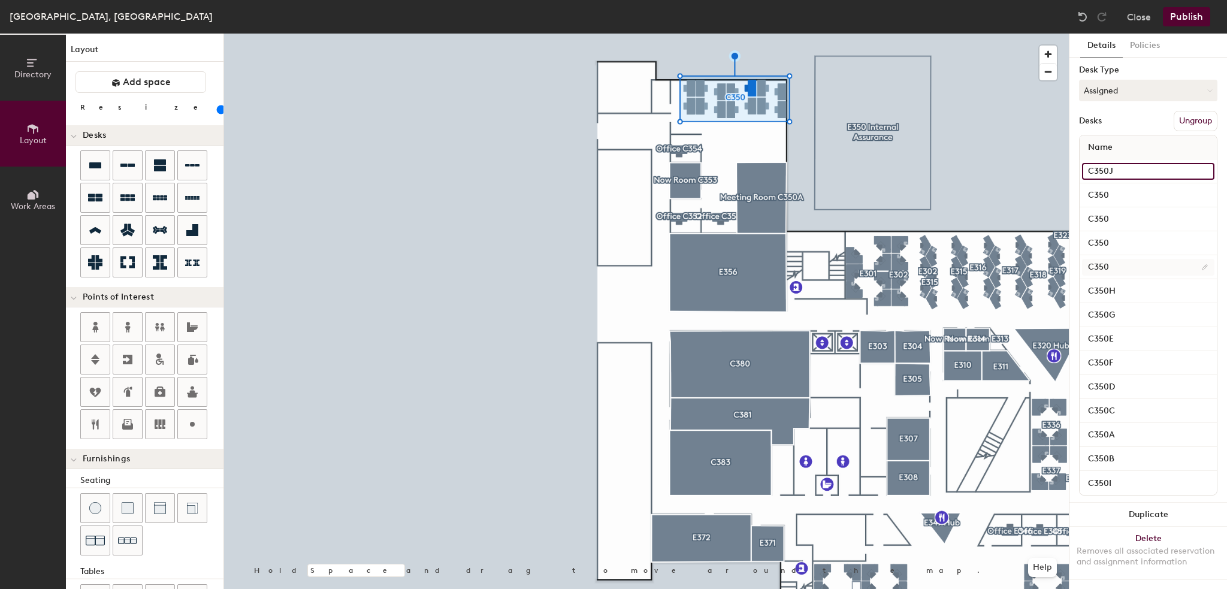
type input "C350J"
click at [1136, 259] on input "C350" at bounding box center [1148, 267] width 132 height 17
click at [1136, 235] on input "C350" at bounding box center [1148, 243] width 132 height 17
click at [1135, 213] on input "C350" at bounding box center [1148, 219] width 132 height 17
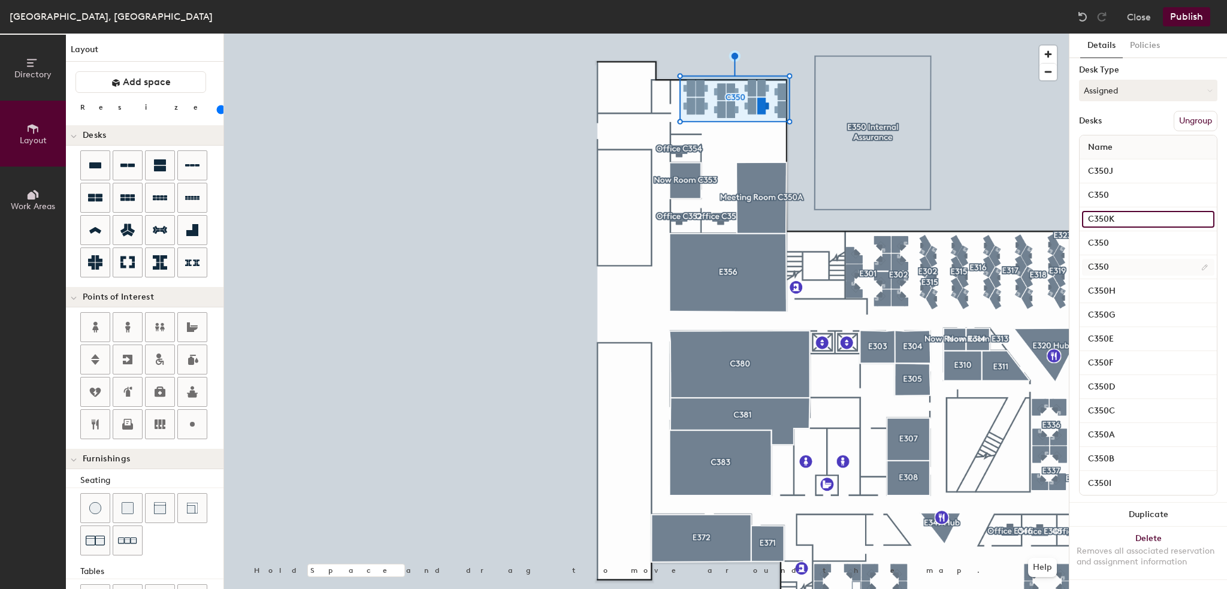
type input "C350K"
click at [1136, 259] on input "C350" at bounding box center [1148, 267] width 132 height 17
click at [1138, 259] on input "C350" at bounding box center [1148, 267] width 132 height 17
click at [1137, 235] on input "C350" at bounding box center [1148, 243] width 132 height 17
click at [1133, 187] on input "C350" at bounding box center [1148, 195] width 132 height 17
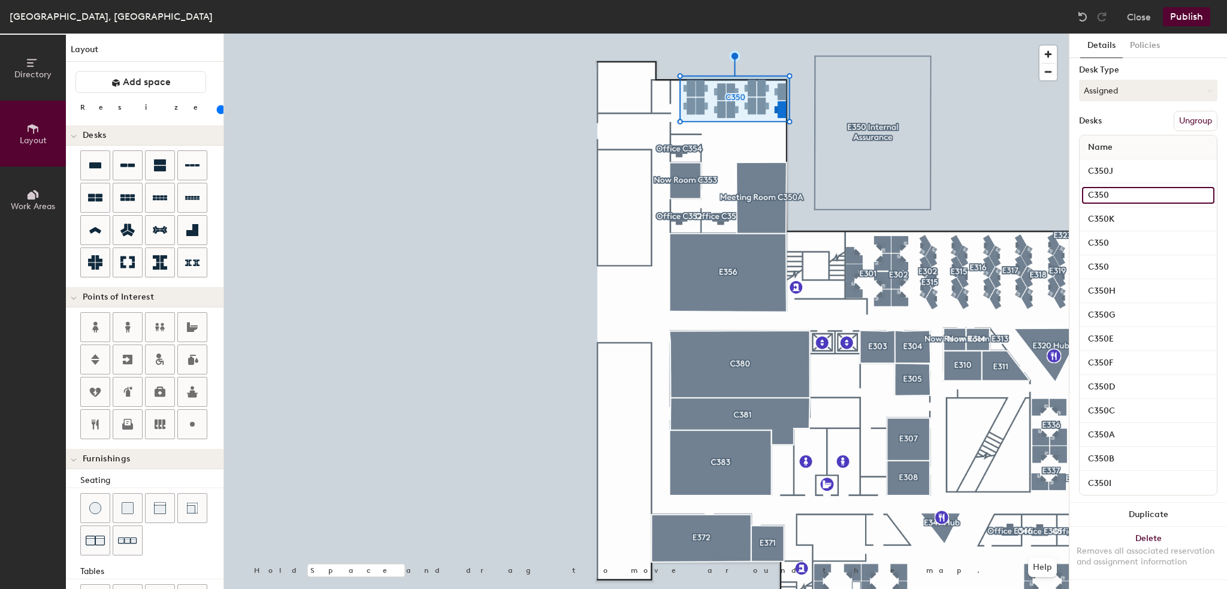
click at [1133, 187] on input "C350" at bounding box center [1148, 195] width 132 height 17
type input "C350L"
click at [1147, 259] on input "C350" at bounding box center [1148, 267] width 132 height 17
click at [1136, 235] on input "C350" at bounding box center [1148, 243] width 132 height 17
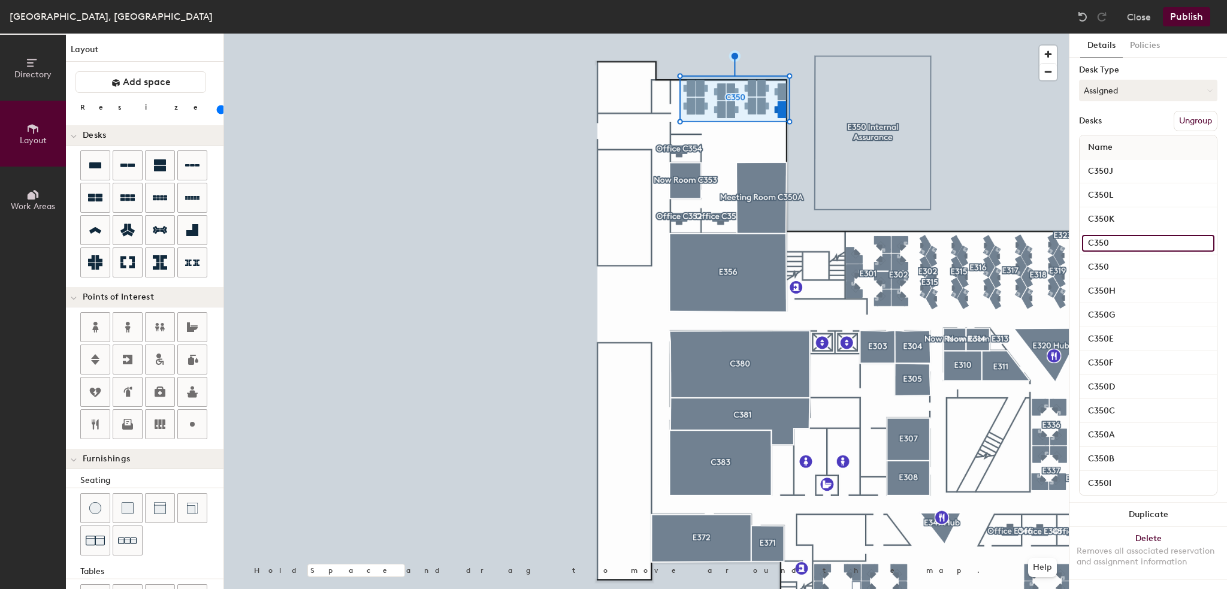
click at [1137, 235] on input "C350" at bounding box center [1148, 243] width 132 height 17
type input "C350L"
click at [1133, 259] on input "C350" at bounding box center [1148, 267] width 132 height 17
click at [1138, 259] on input "C350" at bounding box center [1148, 267] width 132 height 17
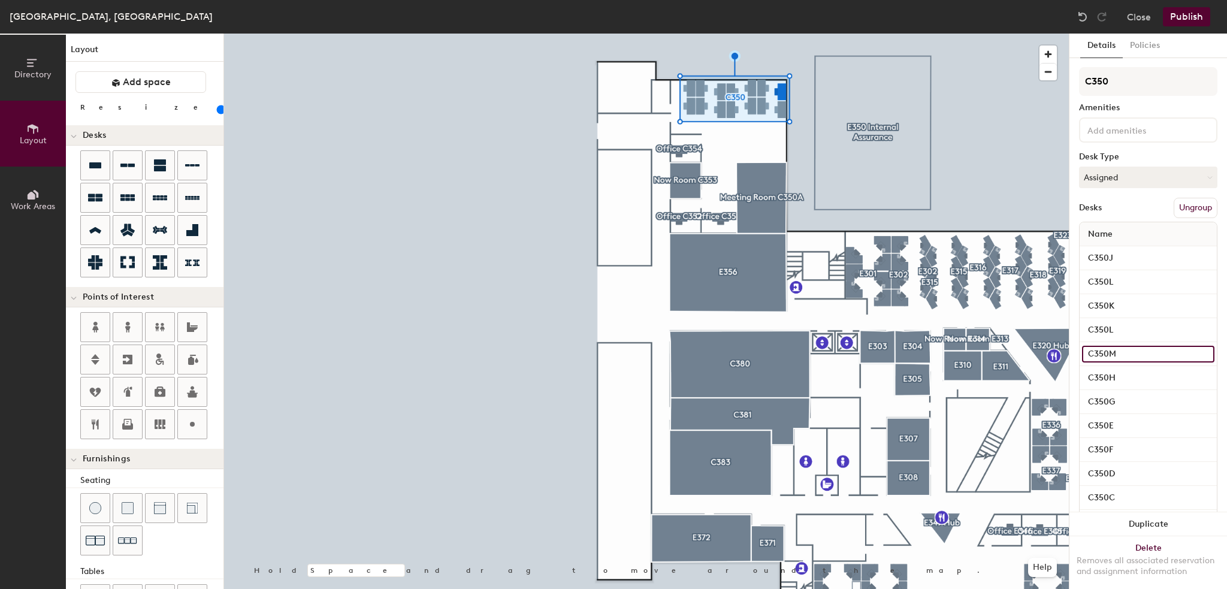
type input "C350M"
click at [1186, 16] on button "Publish" at bounding box center [1186, 16] width 47 height 19
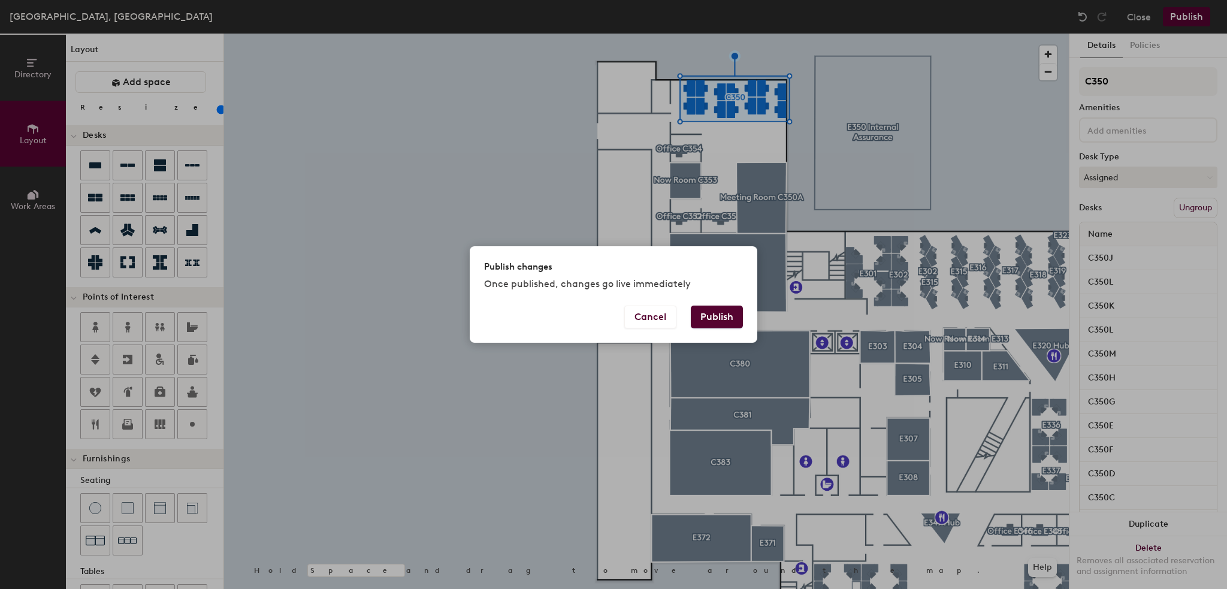
click at [704, 312] on button "Publish" at bounding box center [717, 316] width 52 height 23
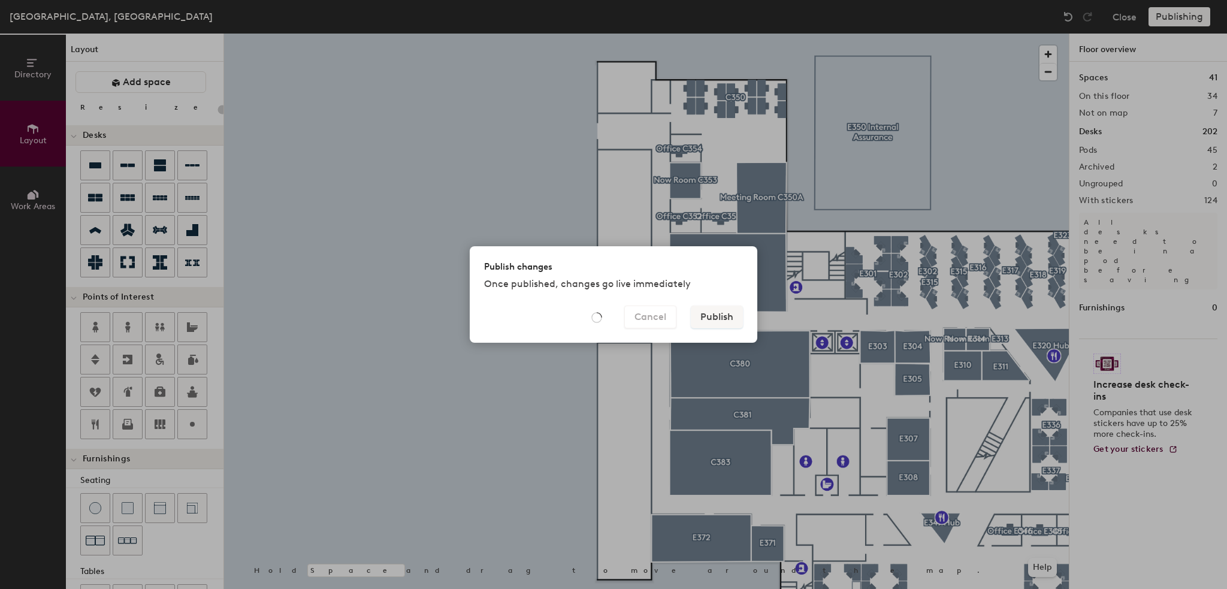
type input "20"
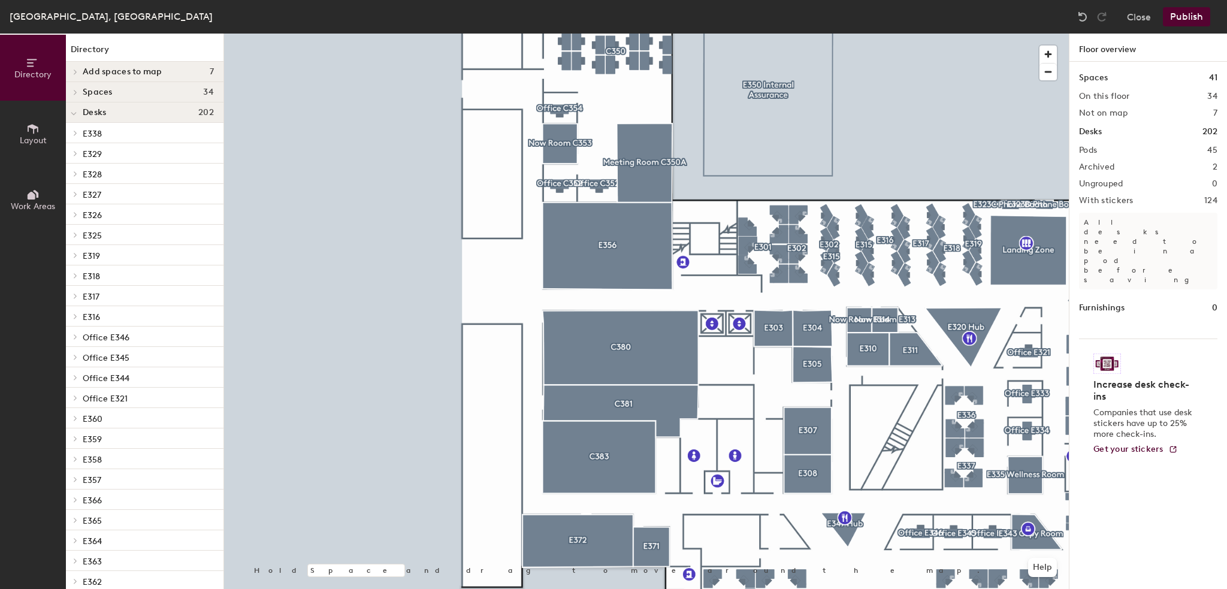
click at [1202, 16] on button "Publish" at bounding box center [1186, 16] width 47 height 19
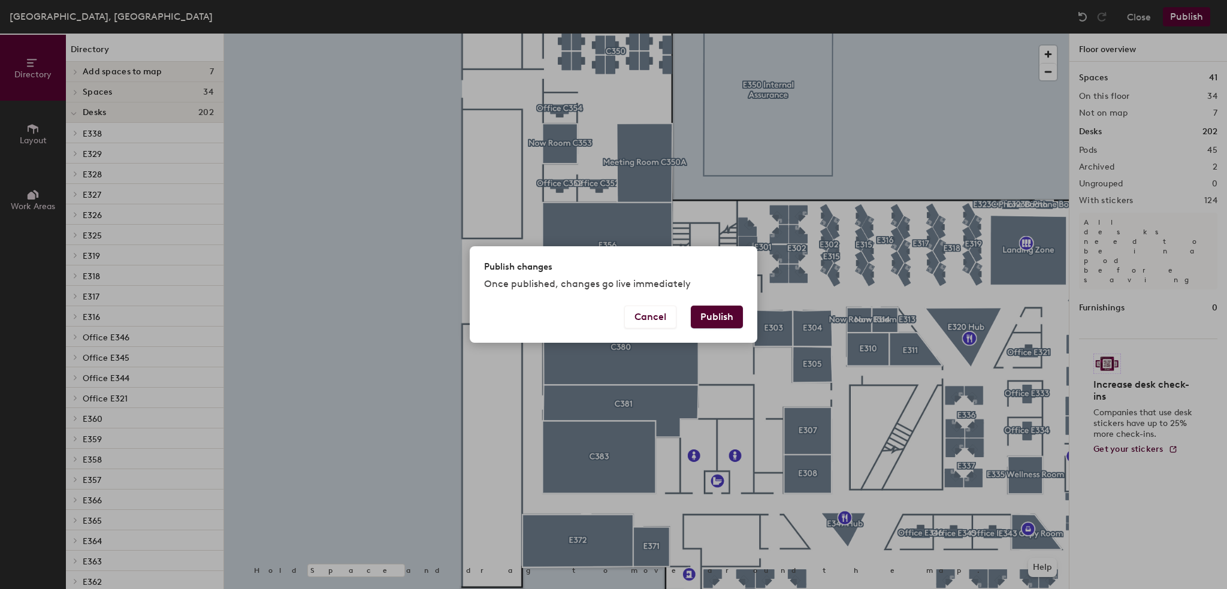
click at [736, 318] on button "Publish" at bounding box center [717, 316] width 52 height 23
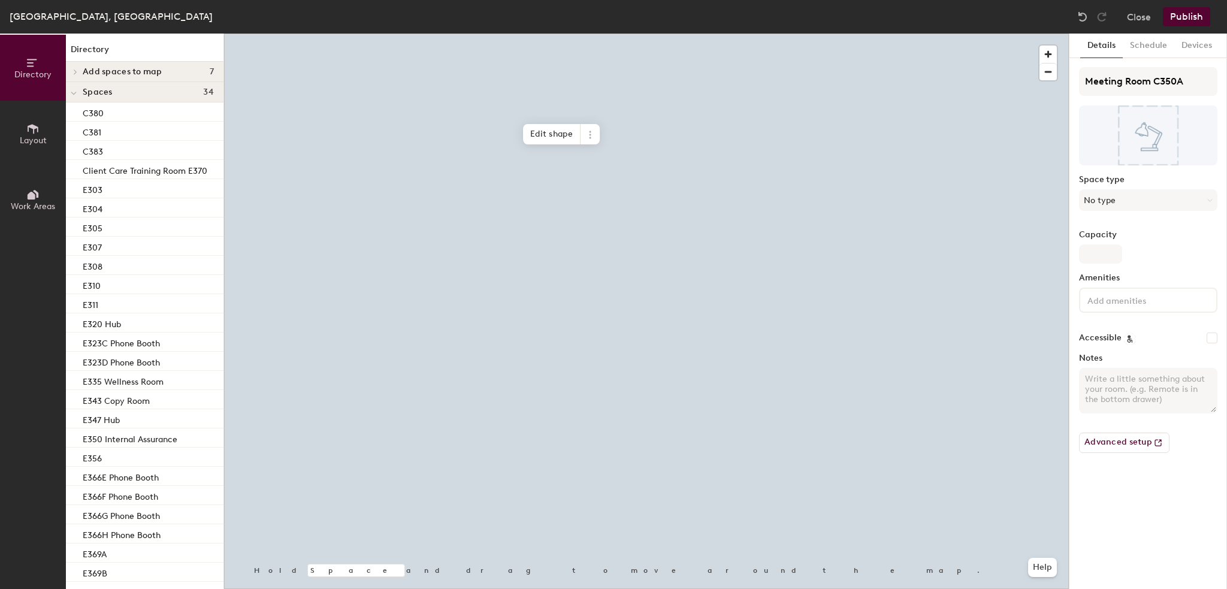
click at [656, 34] on div at bounding box center [646, 34] width 845 height 0
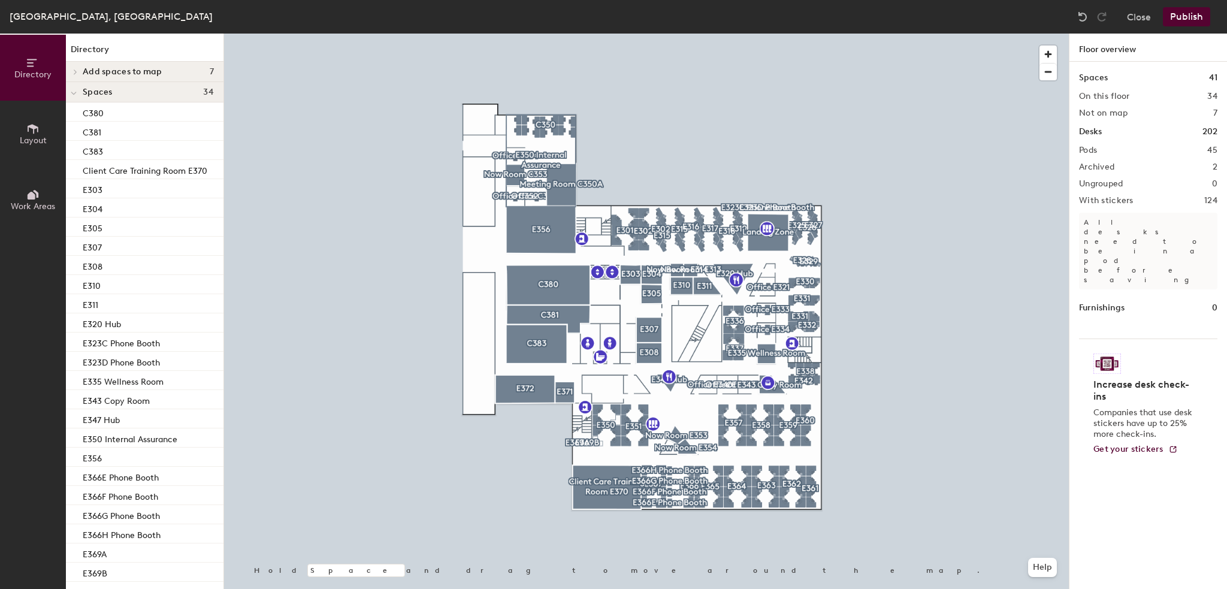
click at [1196, 16] on button "Publish" at bounding box center [1186, 16] width 47 height 19
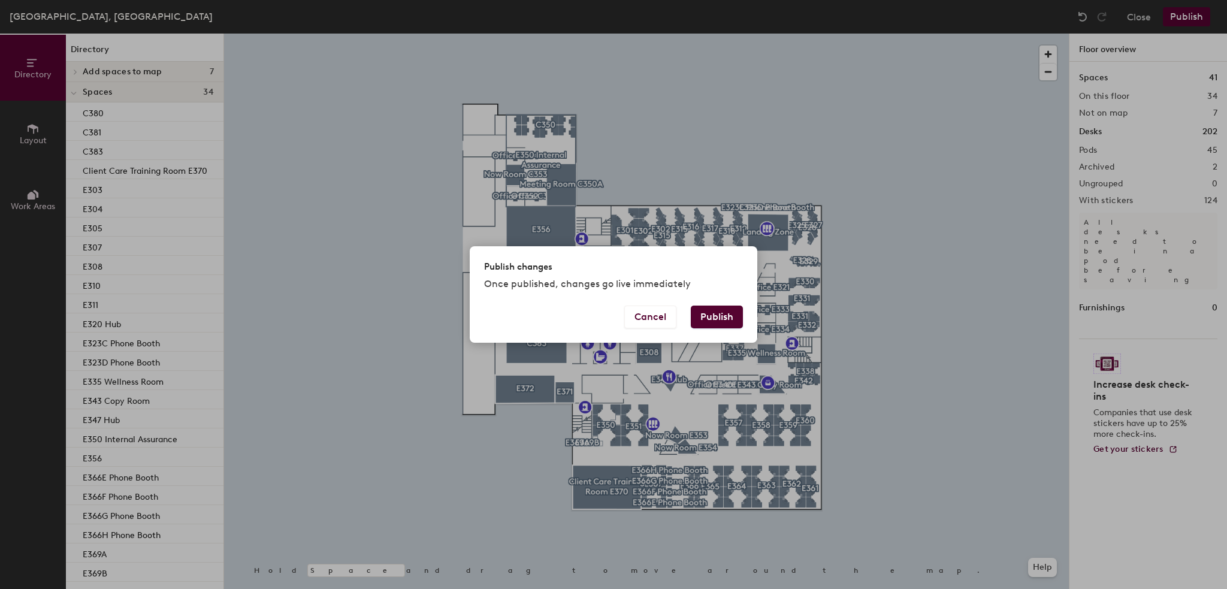
click at [870, 178] on div "Publish changes Once published, changes go live immediately Cancel Publish" at bounding box center [613, 294] width 1227 height 589
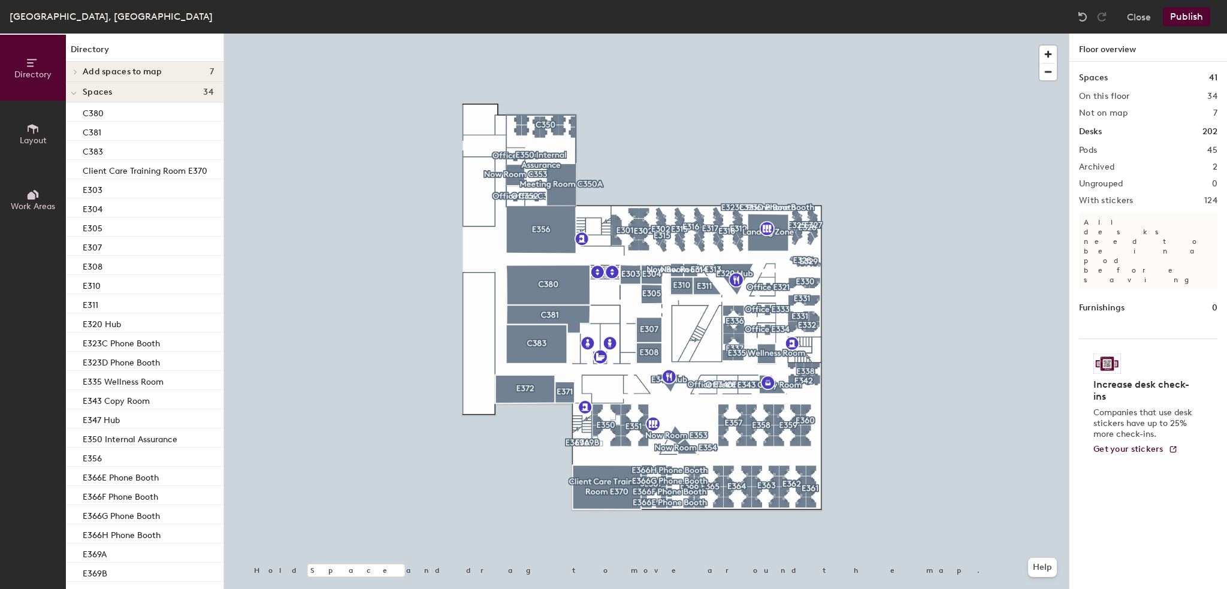
click at [1190, 15] on button "Publish" at bounding box center [1186, 16] width 47 height 19
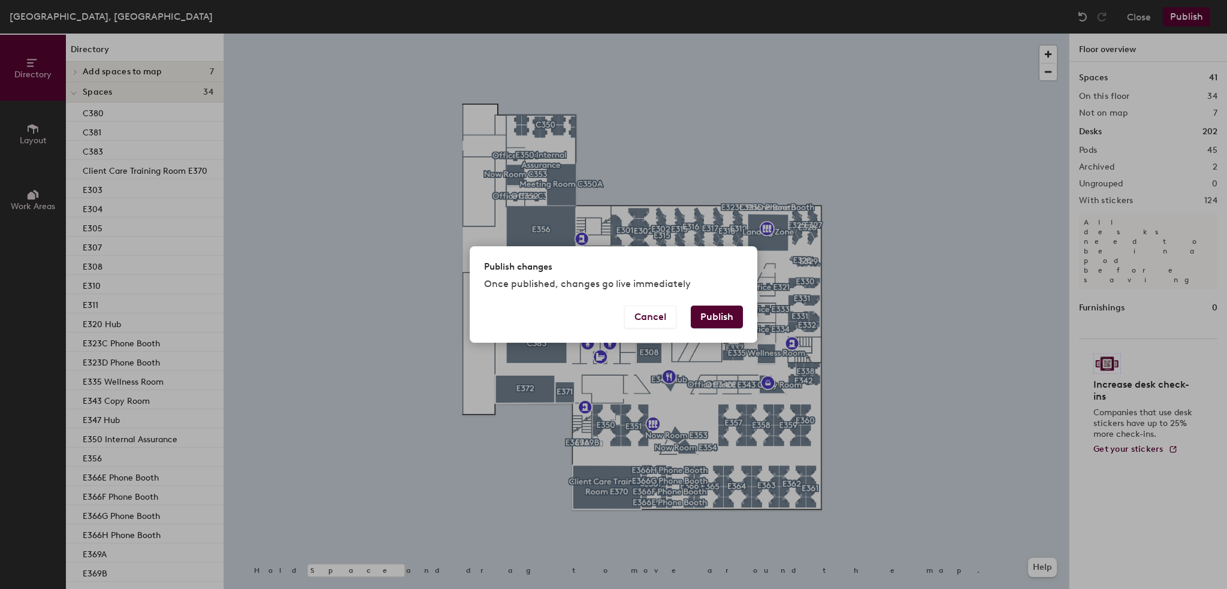
click at [712, 312] on button "Publish" at bounding box center [717, 316] width 52 height 23
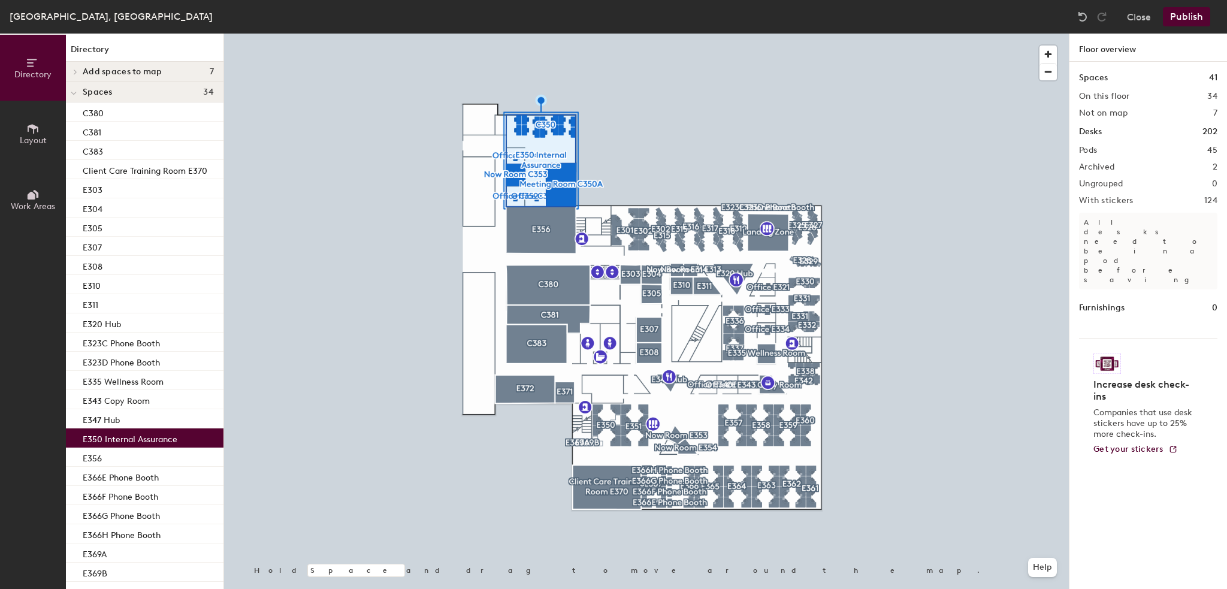
click at [34, 199] on icon at bounding box center [32, 194] width 13 height 13
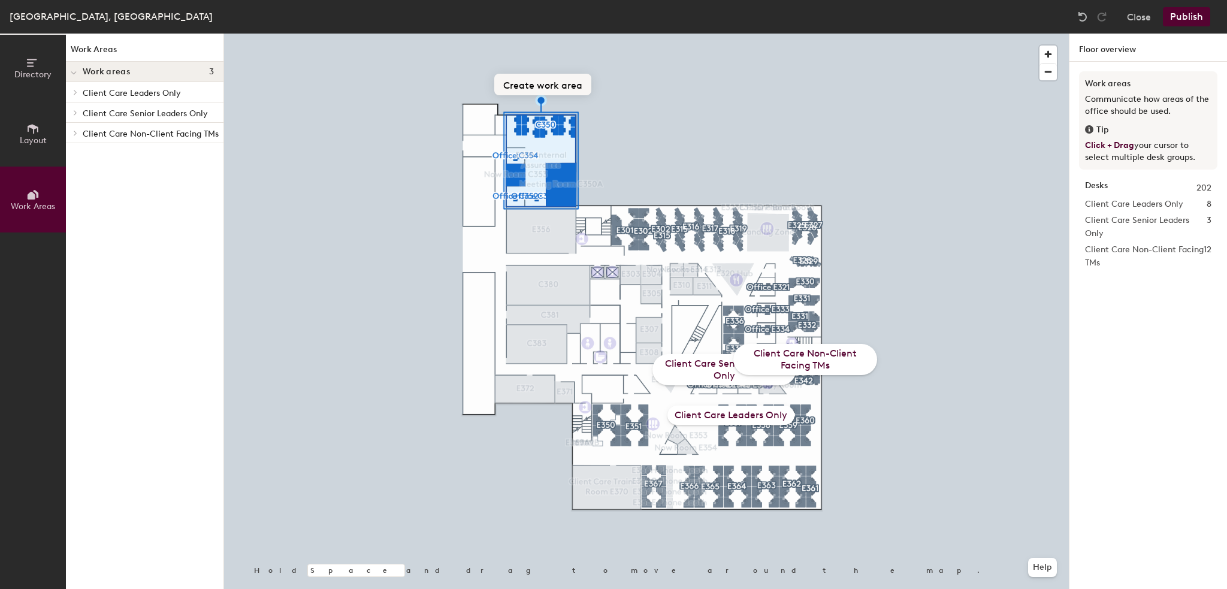
click at [536, 78] on button "Create work area" at bounding box center [542, 85] width 97 height 22
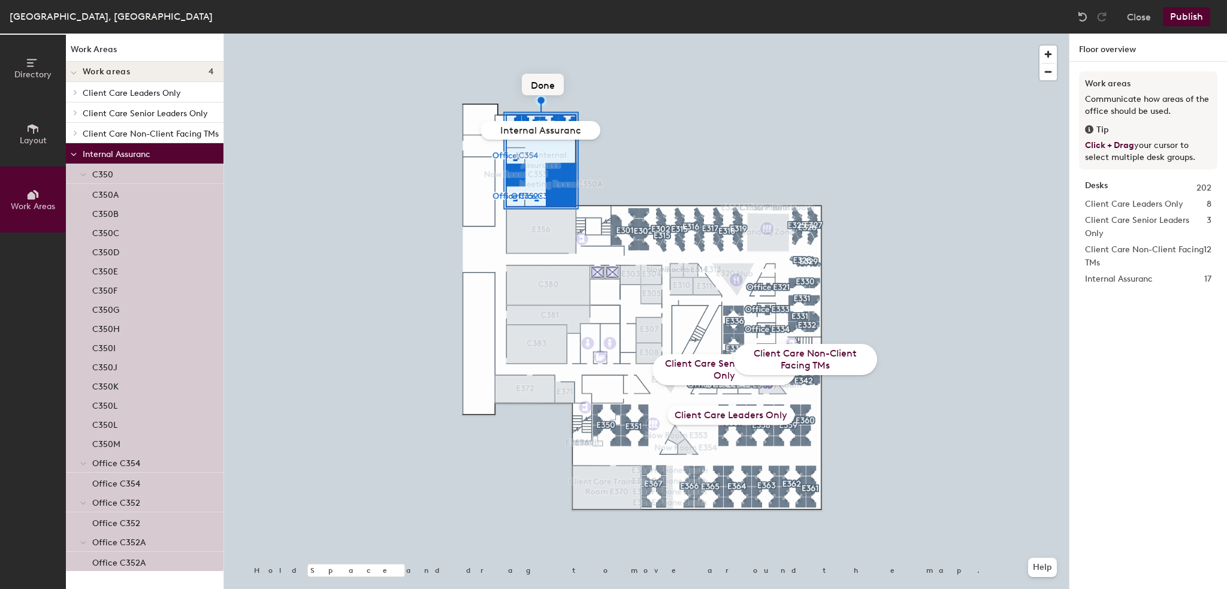
type input "Internal Assurance"
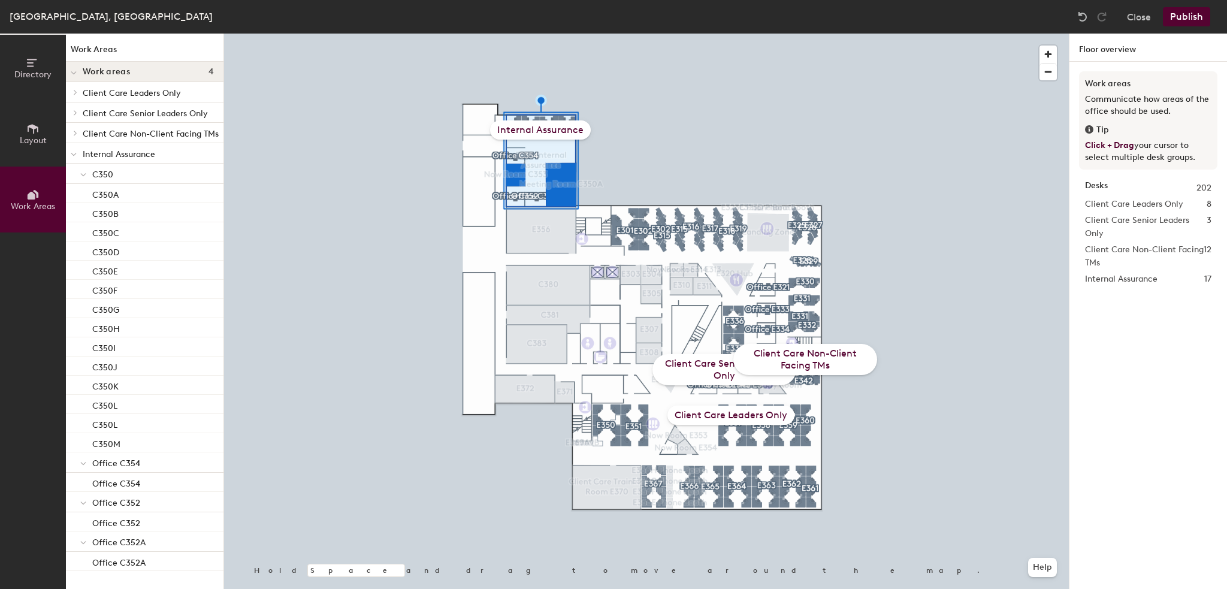
click at [1187, 12] on button "Publish" at bounding box center [1186, 16] width 47 height 19
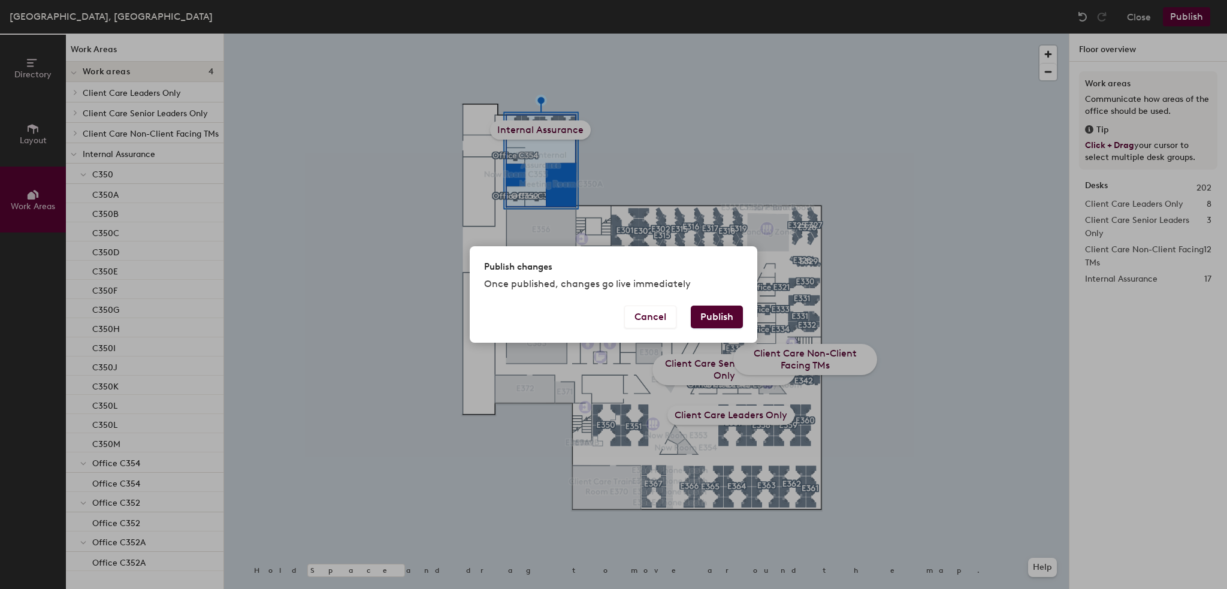
click at [710, 321] on button "Publish" at bounding box center [717, 316] width 52 height 23
